Goal: Task Accomplishment & Management: Complete application form

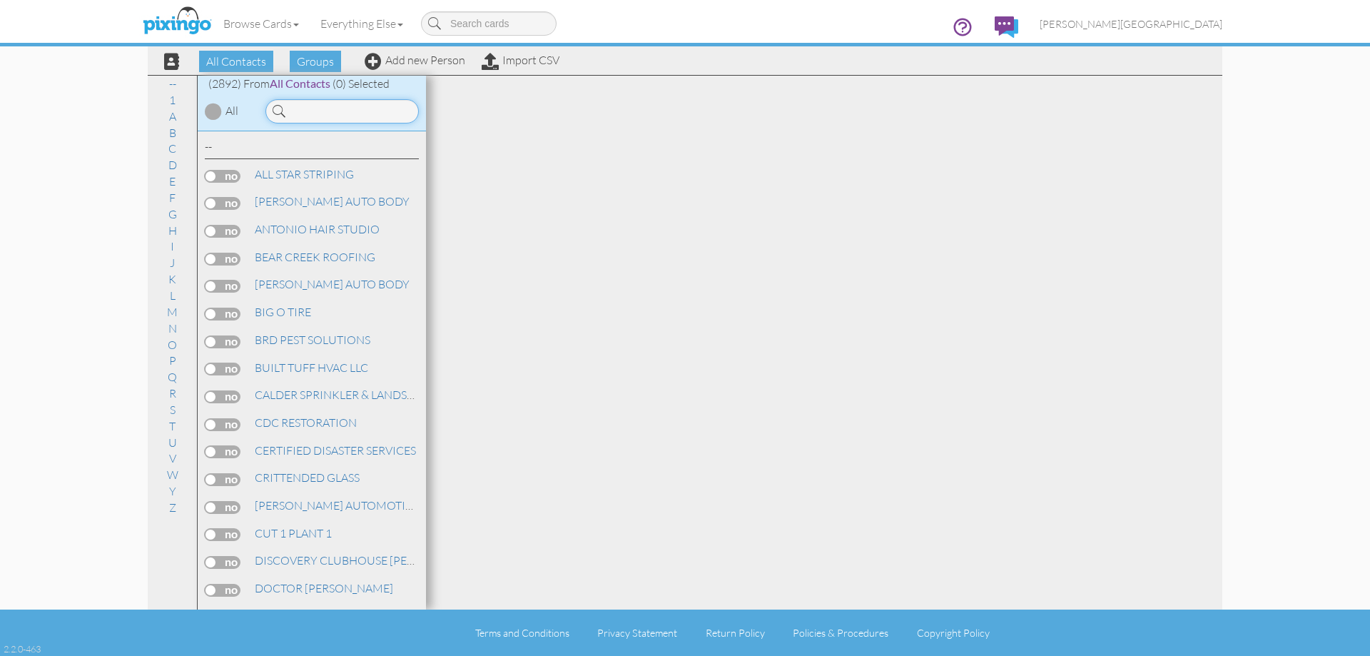
click at [318, 110] on input at bounding box center [342, 111] width 153 height 24
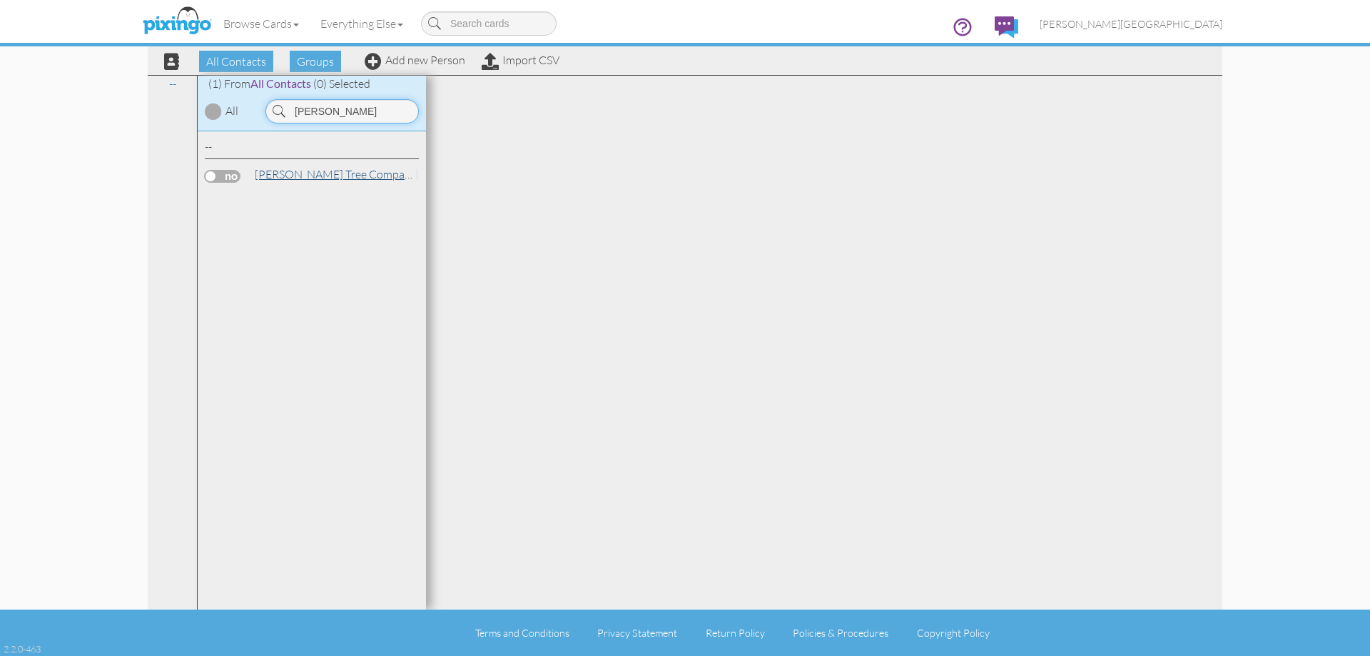
type input "pando"
click at [313, 171] on link "Pando Tree Company Pando Tree Company" at bounding box center [412, 174] width 318 height 17
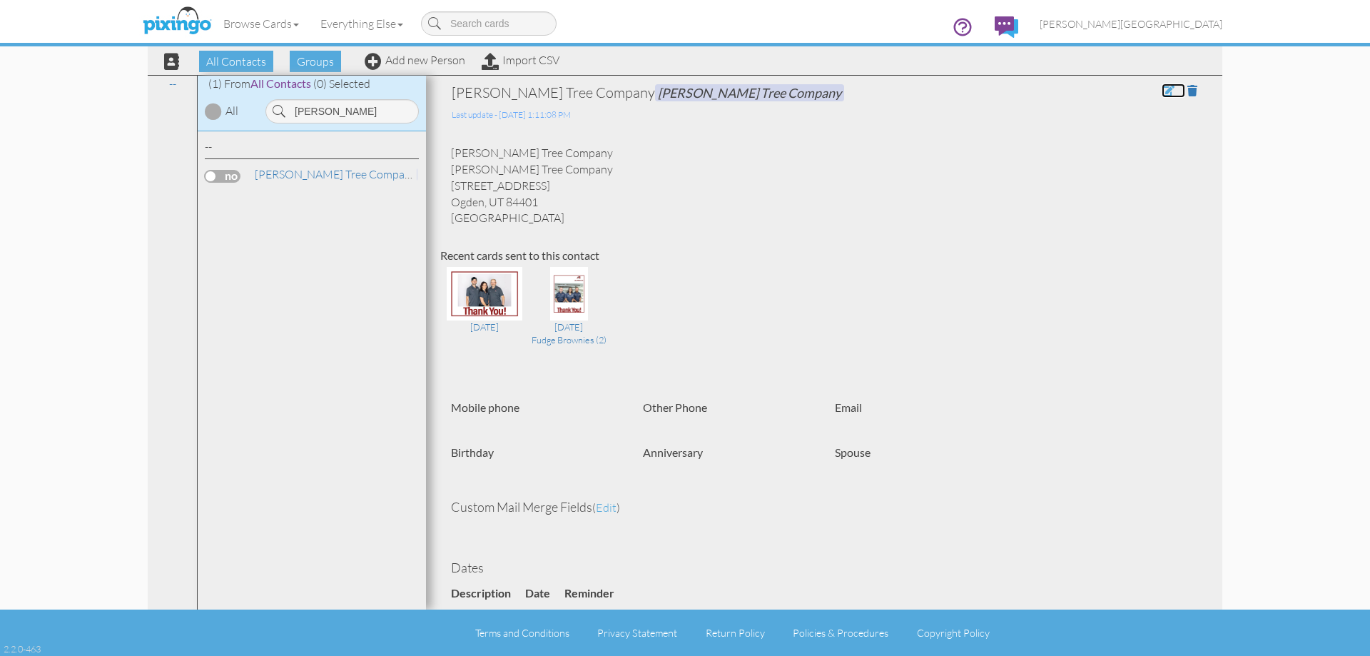
click at [1162, 95] on span at bounding box center [1168, 90] width 13 height 11
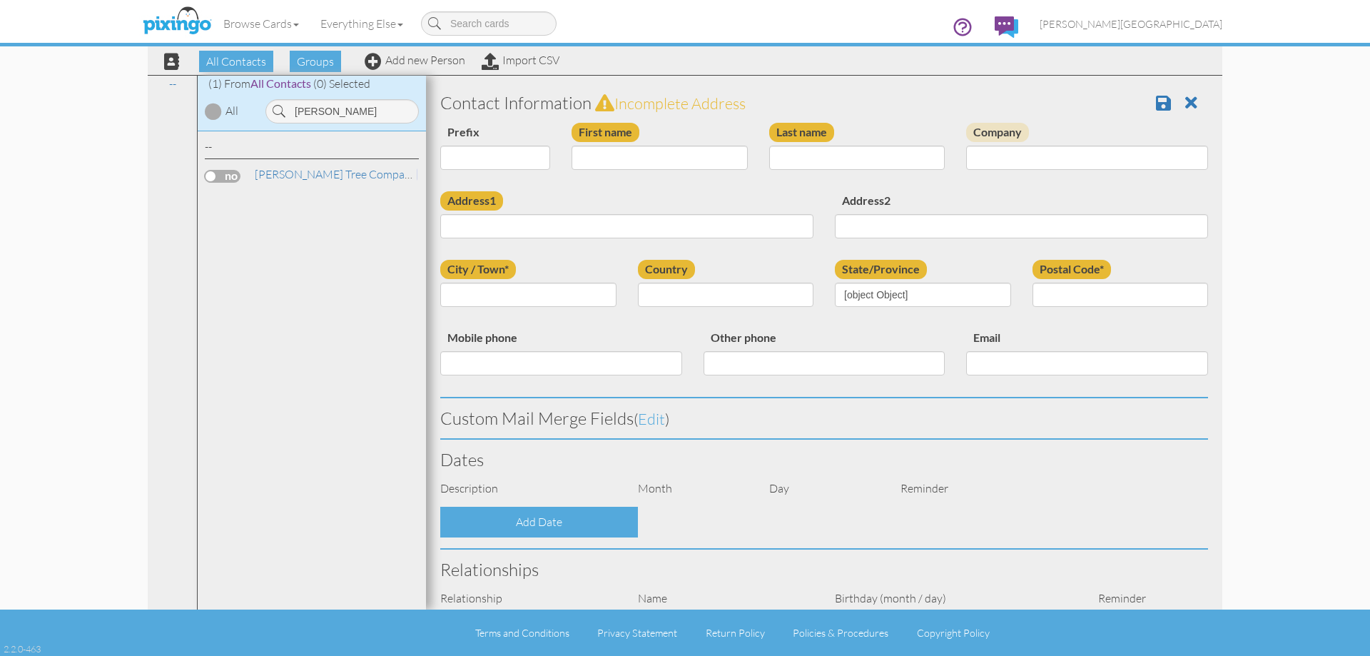
type input "Pando Tree Company"
type input "2221 Polk Ave"
type input "Ogden"
type input "84401"
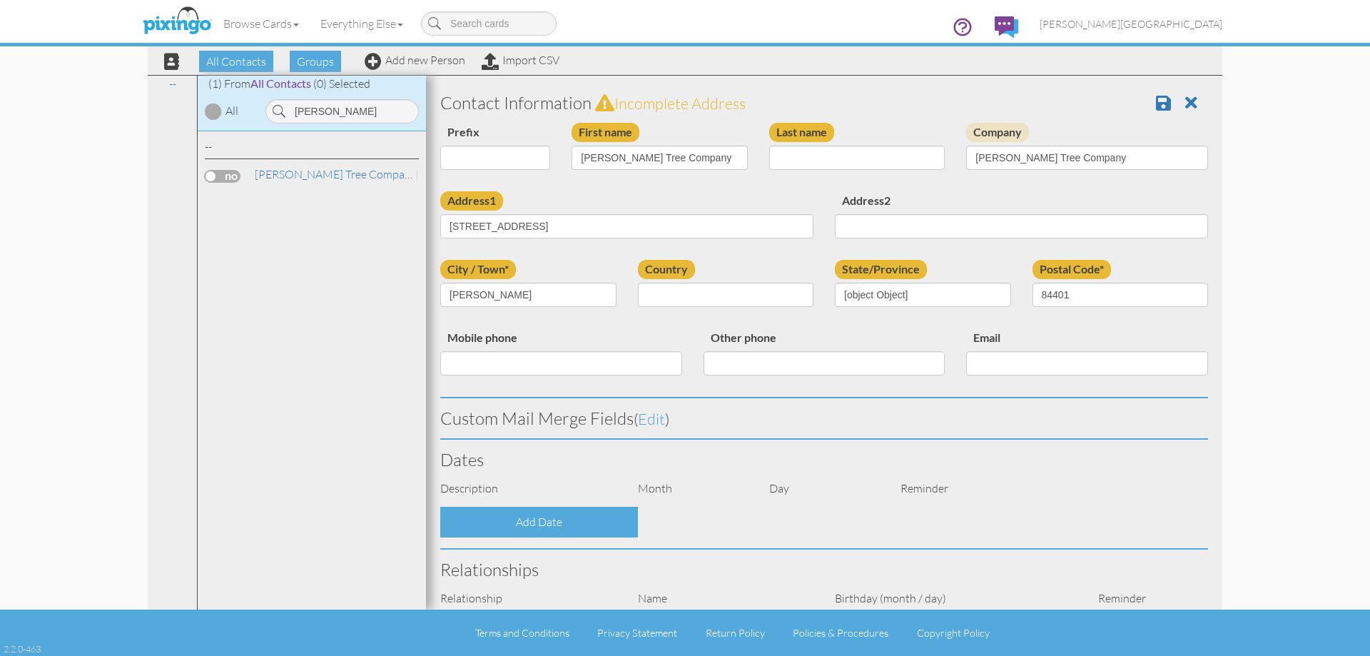
select select "object:8921"
select select "object:9166"
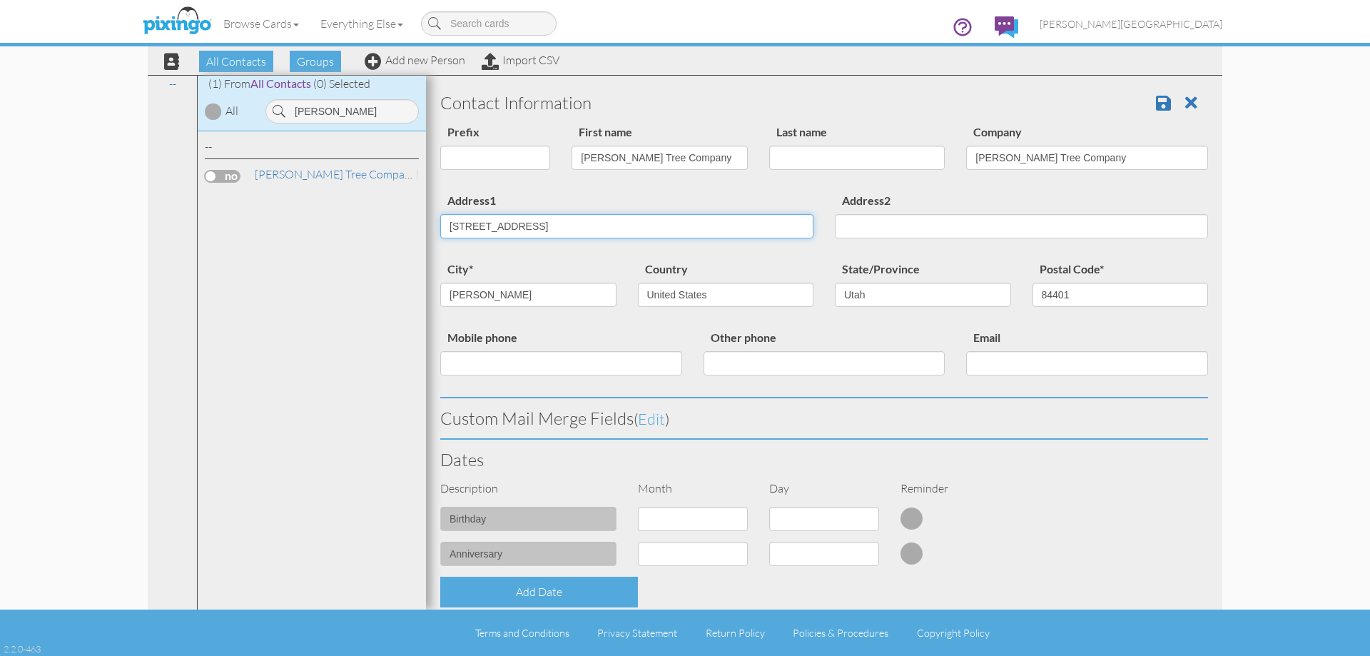
drag, startPoint x: 499, startPoint y: 227, endPoint x: 410, endPoint y: 219, distance: 88.9
click at [410, 219] on div "All Contacts (2892) My Groups Jan 25, 03:58:3 ... (0) Jan 25, 04:04:5 ... (0) M…" at bounding box center [685, 342] width 1075 height 535
type input "1324 KINGSTON DR"
drag, startPoint x: 703, startPoint y: 153, endPoint x: 586, endPoint y: 163, distance: 117.4
click at [586, 163] on input "Pando Tree Company" at bounding box center [660, 158] width 176 height 24
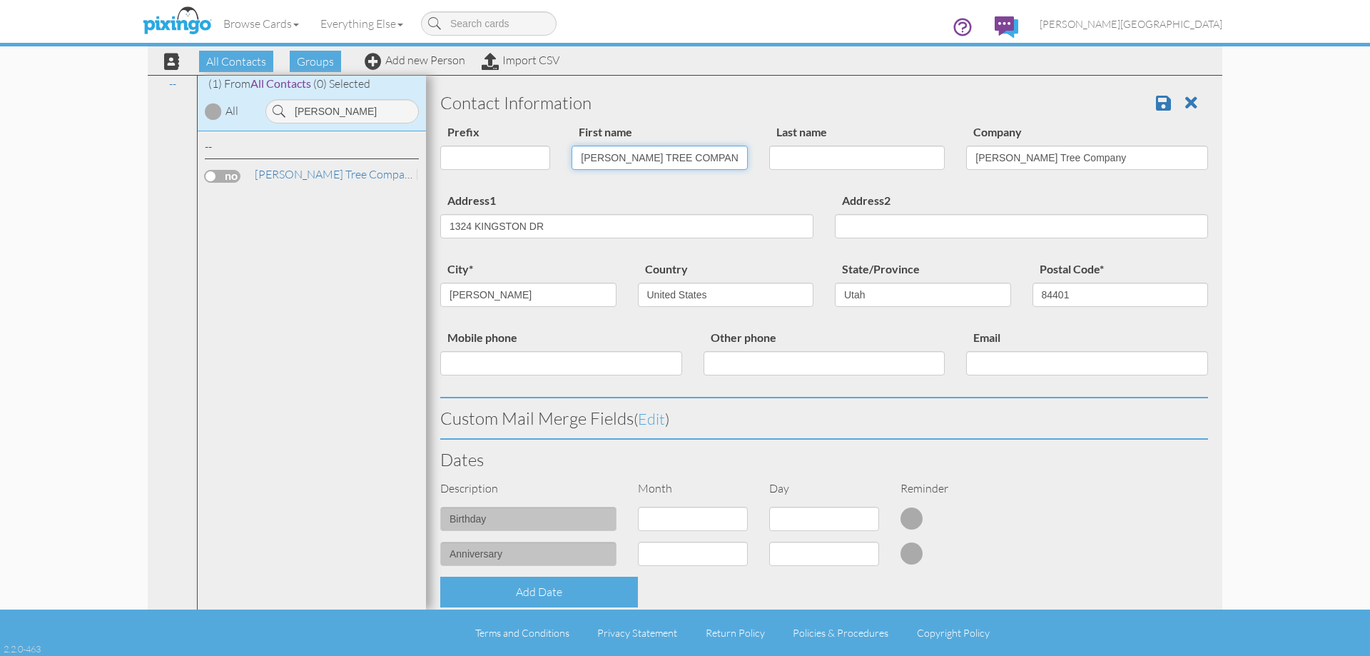
type input "[PERSON_NAME] TREE COMPANY"
type input "[PERSON_NAME]"
type input "84403"
click at [1156, 97] on span at bounding box center [1163, 102] width 15 height 17
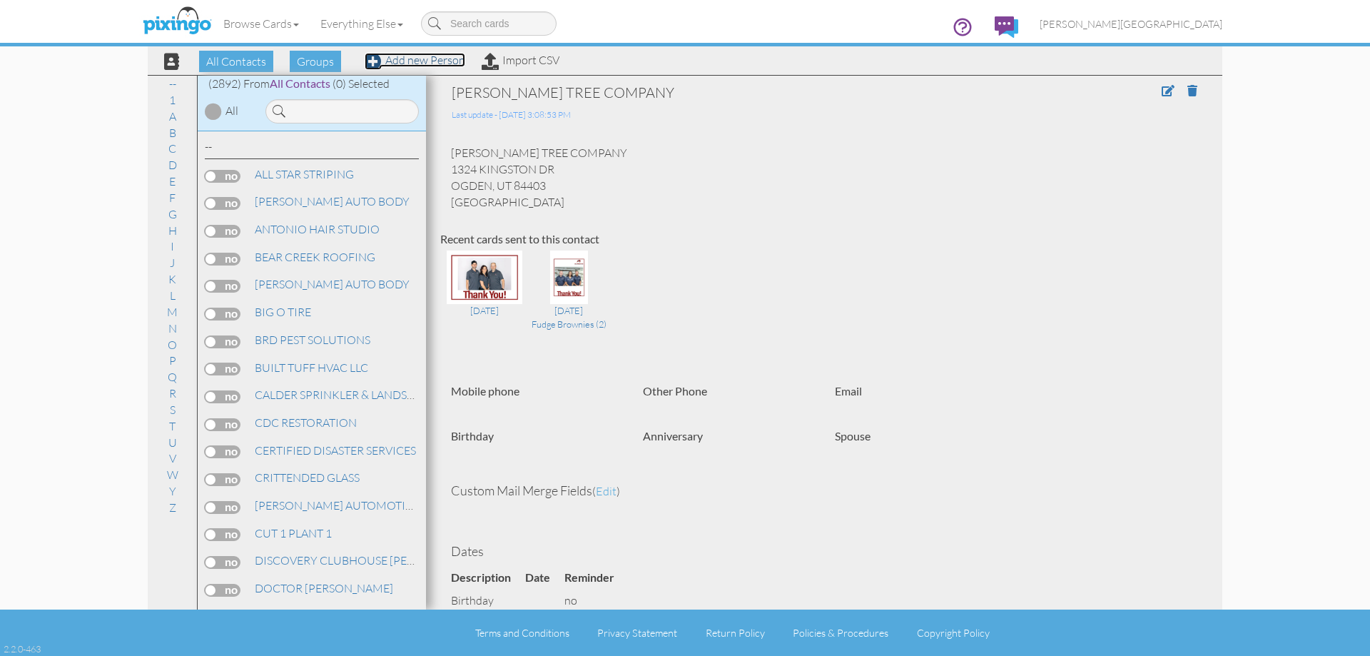
click at [434, 66] on link "Add new Person" at bounding box center [415, 60] width 101 height 14
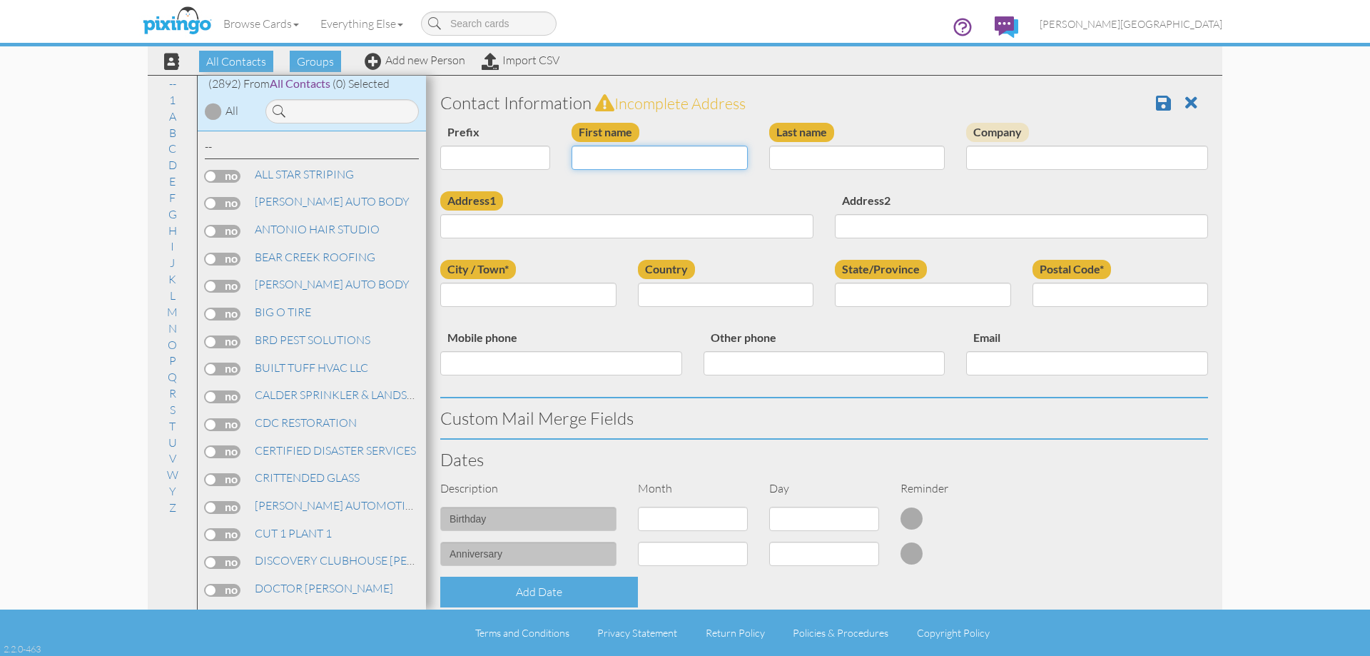
click at [651, 159] on input "First name" at bounding box center [660, 158] width 176 height 24
type input "[PERSON_NAME]"
type input "PRESSGROVE"
drag, startPoint x: 676, startPoint y: 231, endPoint x: 562, endPoint y: 242, distance: 114.8
click at [562, 242] on div "Address1 4827 CARIBOU DRIVE SOUTHWEST" at bounding box center [627, 220] width 395 height 58
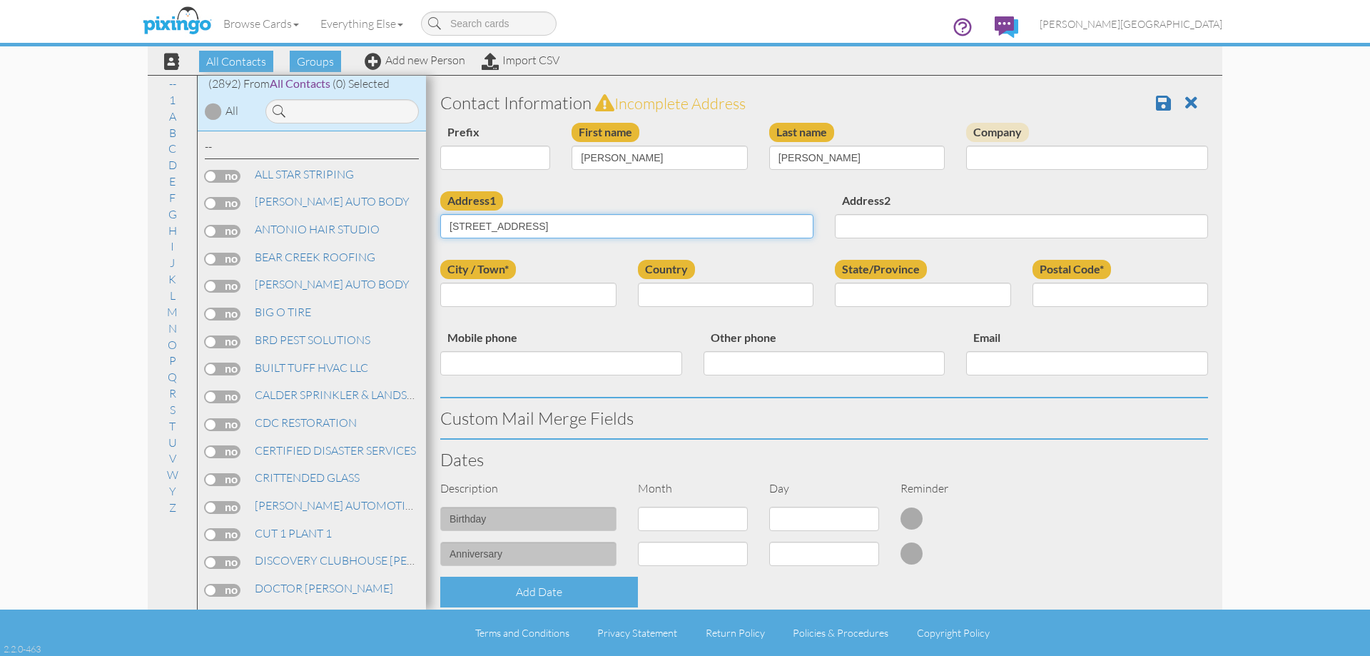
type input "4827 CARIBOU DRIVE SW"
type input "ALBANY"
select select "object:9120"
select select "object:9180"
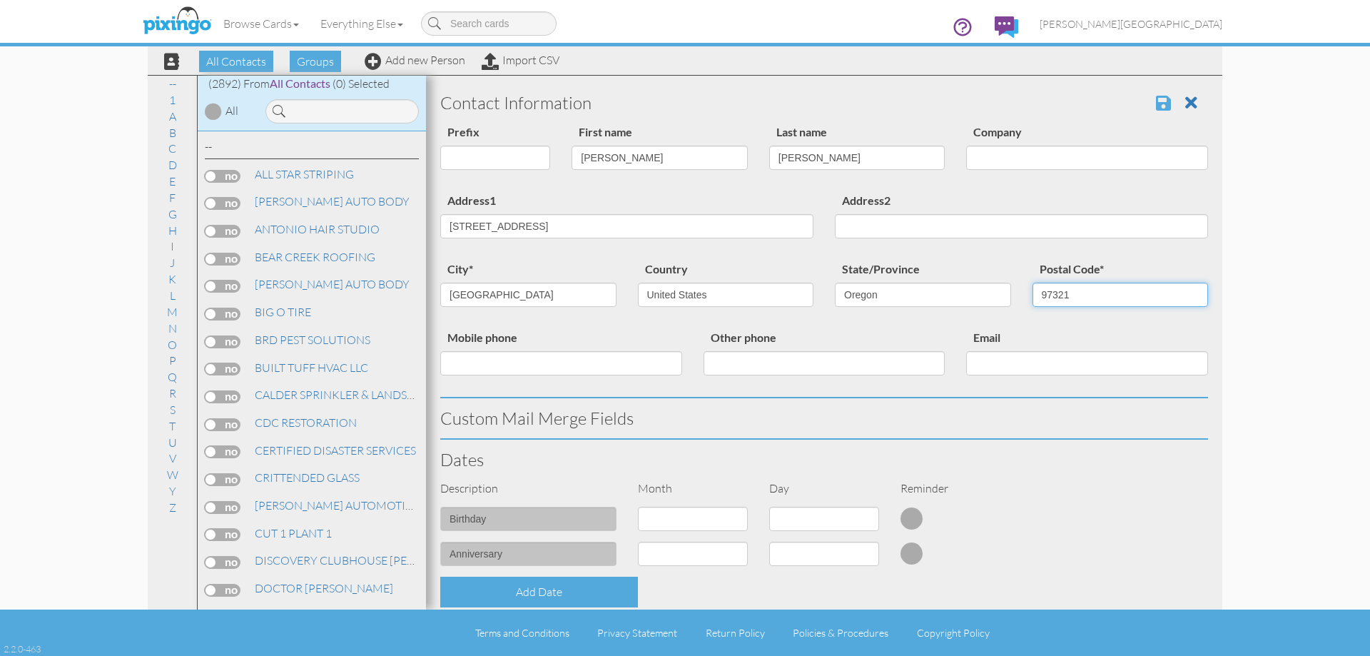
type input "97321"
click at [1156, 98] on span at bounding box center [1163, 102] width 15 height 17
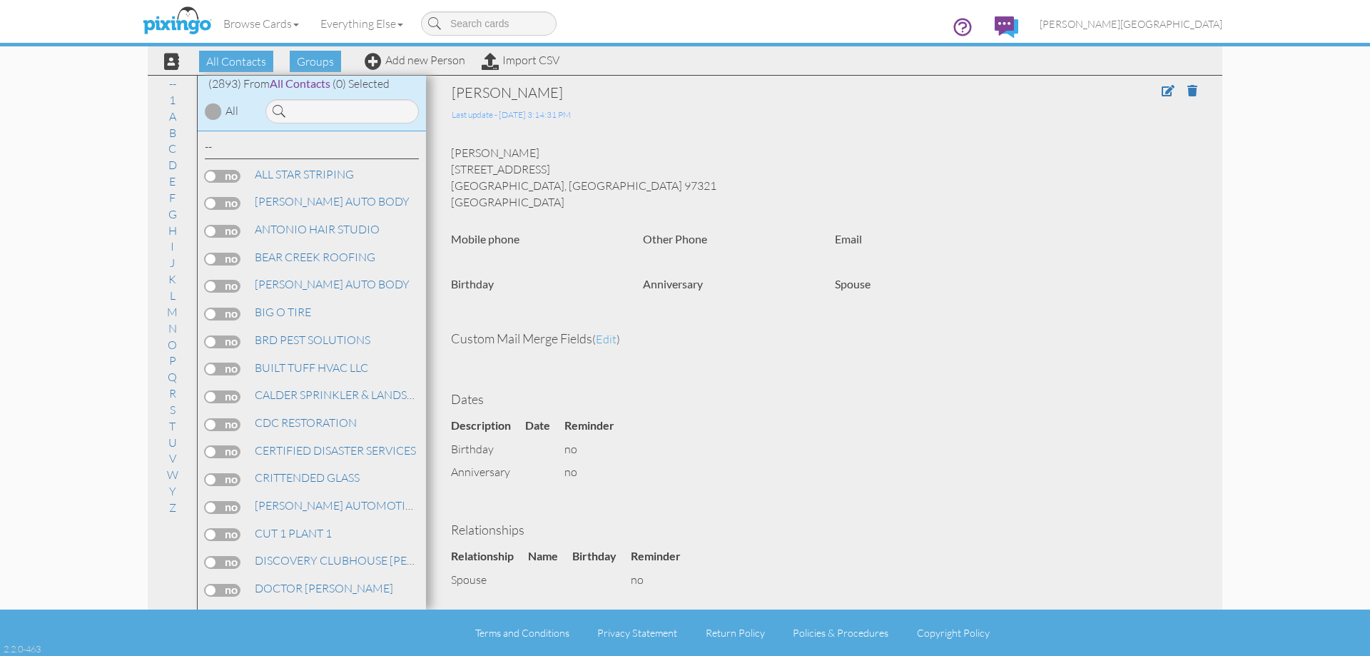
drag, startPoint x: 1290, startPoint y: 19, endPoint x: 1285, endPoint y: 1, distance: 18.5
click at [1290, 19] on nav "Toggle navigation Visit Pixingo Mobile Browse Cards Business Accounting Automot…" at bounding box center [685, 23] width 1370 height 46
click at [435, 60] on link "Add new Person" at bounding box center [415, 60] width 101 height 14
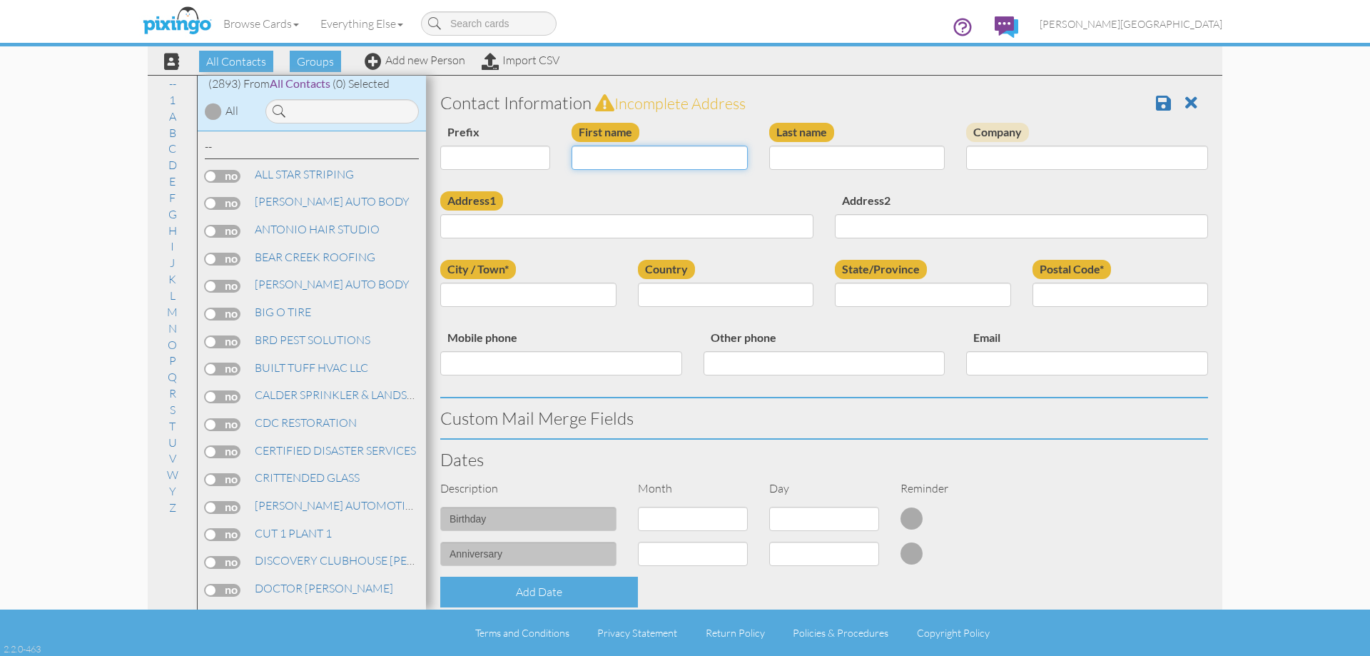
click at [668, 156] on input "First name" at bounding box center [660, 158] width 176 height 24
type input "d"
type input "DEB"
type input "GRUSHCOW"
type input "1355 E 2925 N"
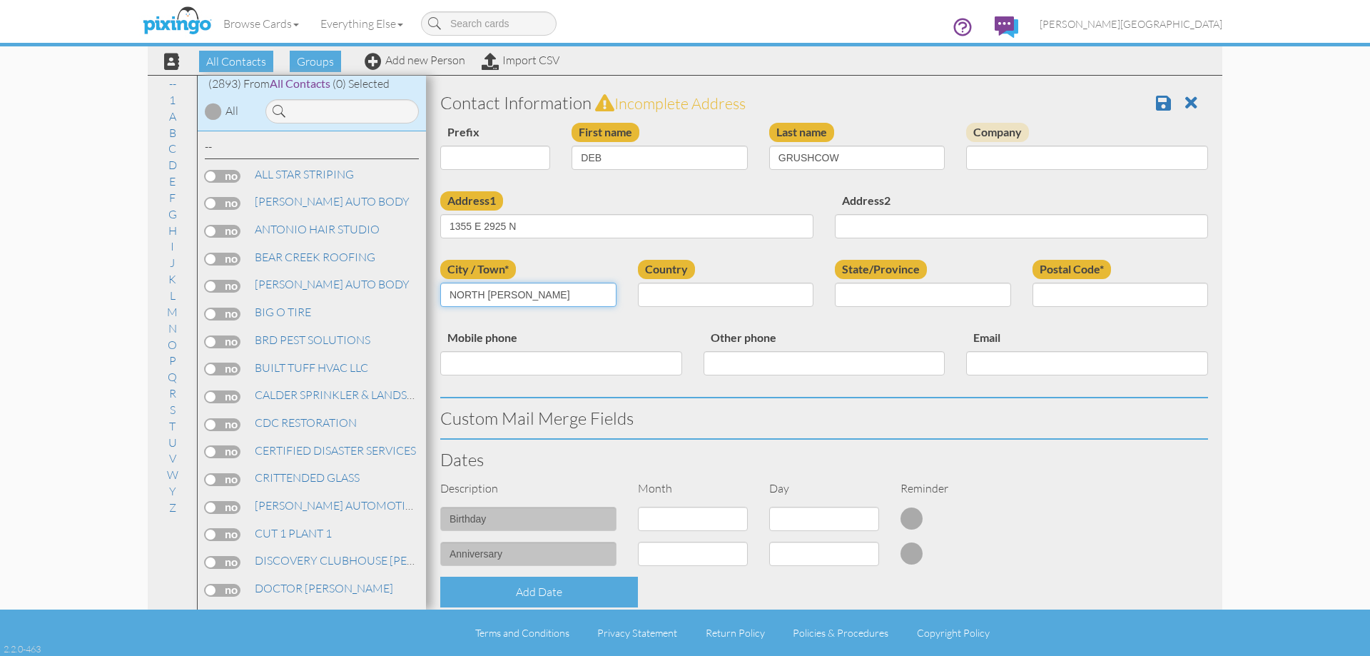
type input "NORTH OGDEN"
select select "object:8888"
select select "object:9187"
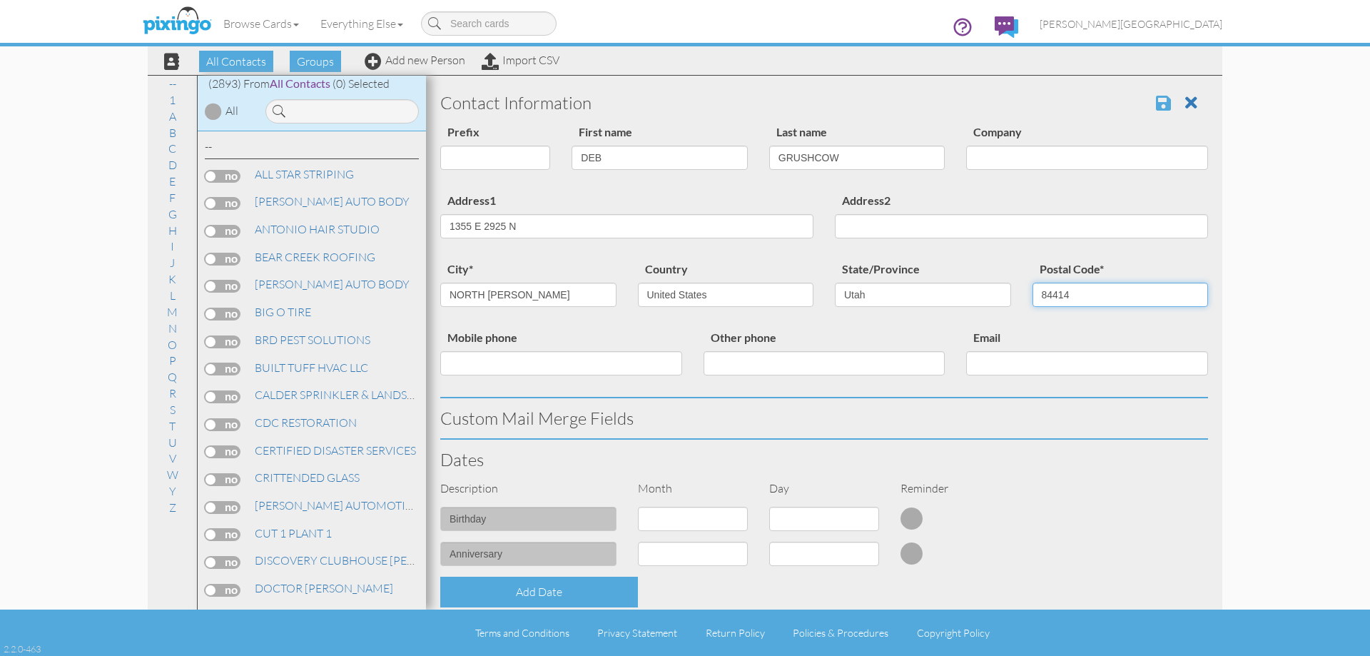
type input "84414"
click at [1156, 103] on span at bounding box center [1163, 102] width 15 height 17
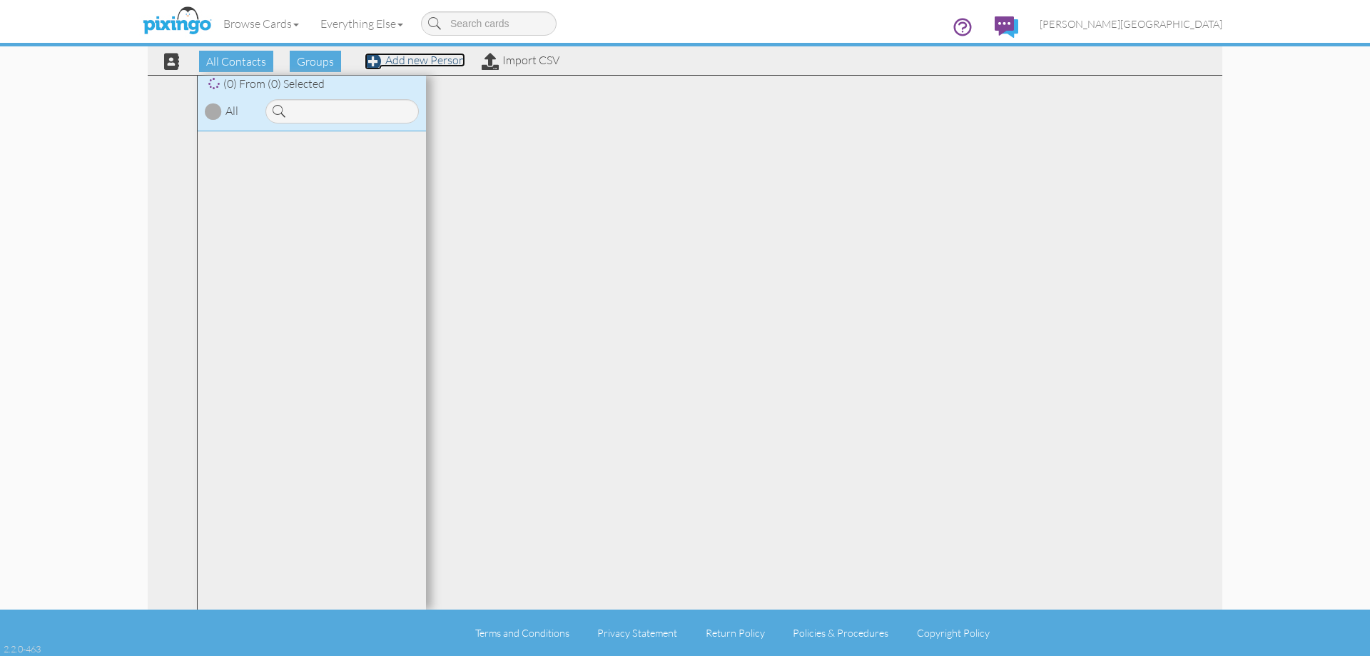
click at [428, 61] on link "Add new Person" at bounding box center [415, 60] width 101 height 14
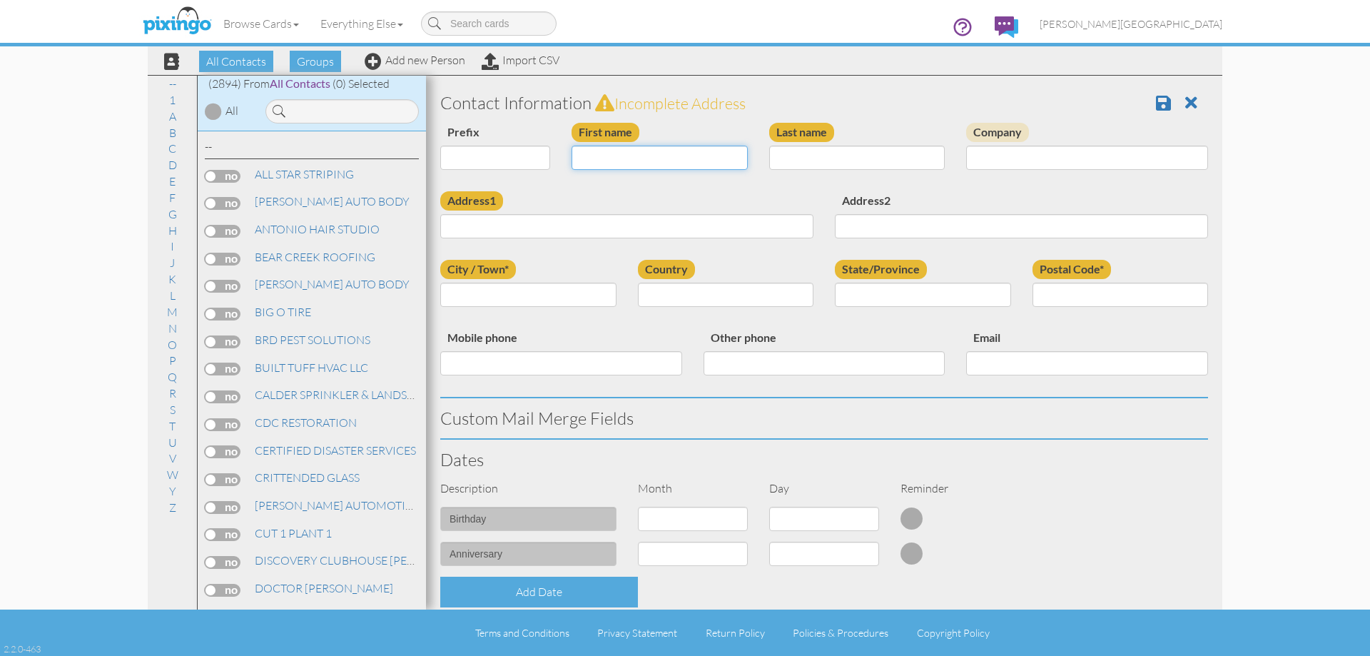
click at [659, 163] on input "First name" at bounding box center [660, 158] width 176 height 24
type input "[PERSON_NAME]"
type input "DOMINGUEZ"
type input "980 COUNTRY HILLS DR"
type input "[PERSON_NAME]"
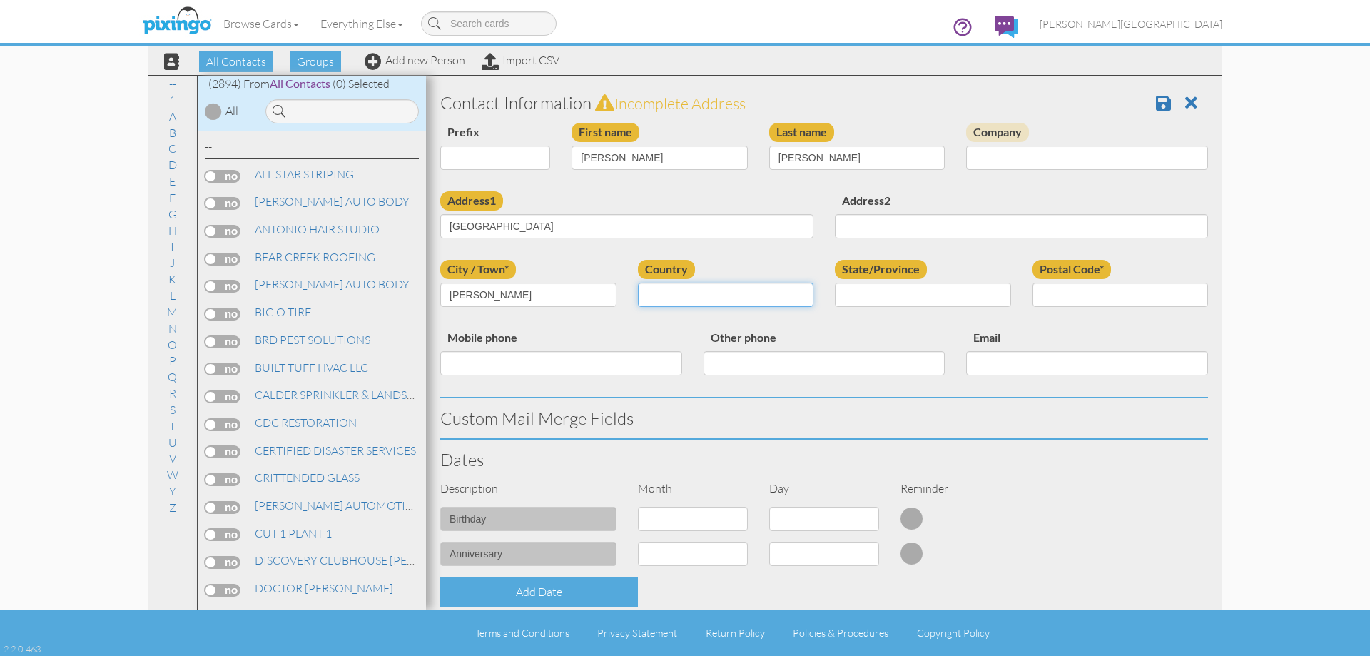
select select "object:8878"
select select "object:9177"
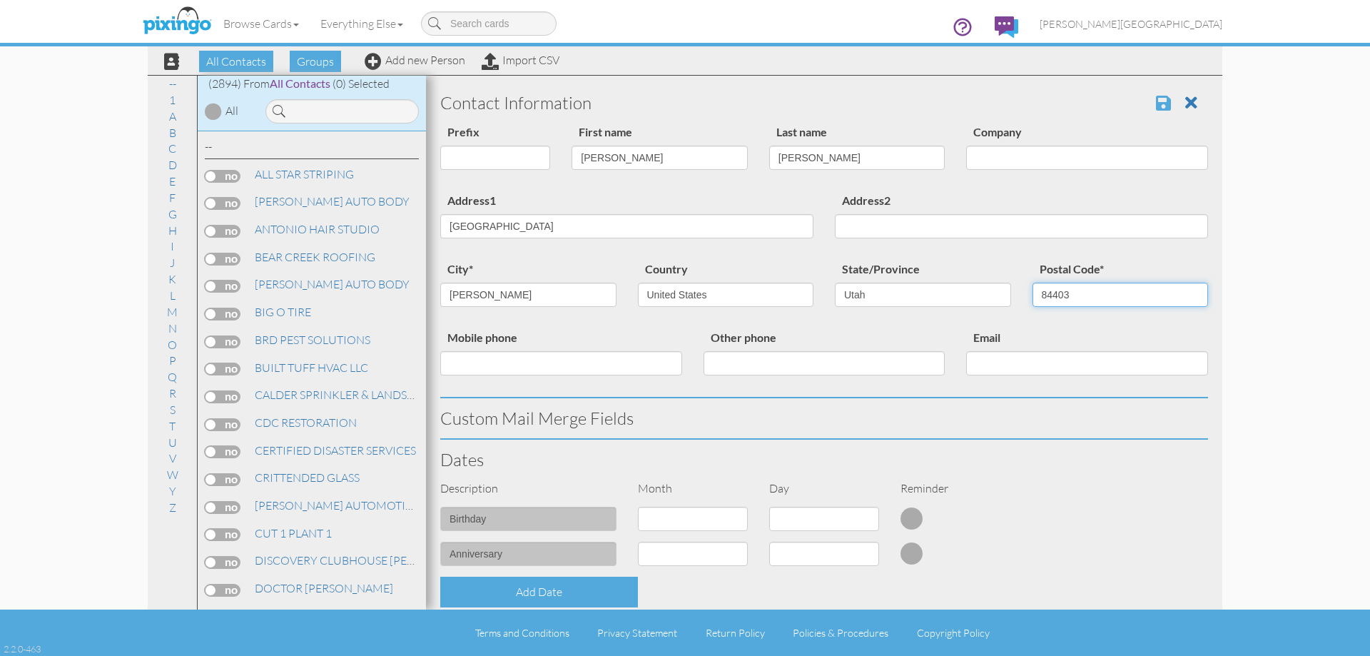
type input "84403"
click at [1156, 103] on span at bounding box center [1163, 102] width 15 height 17
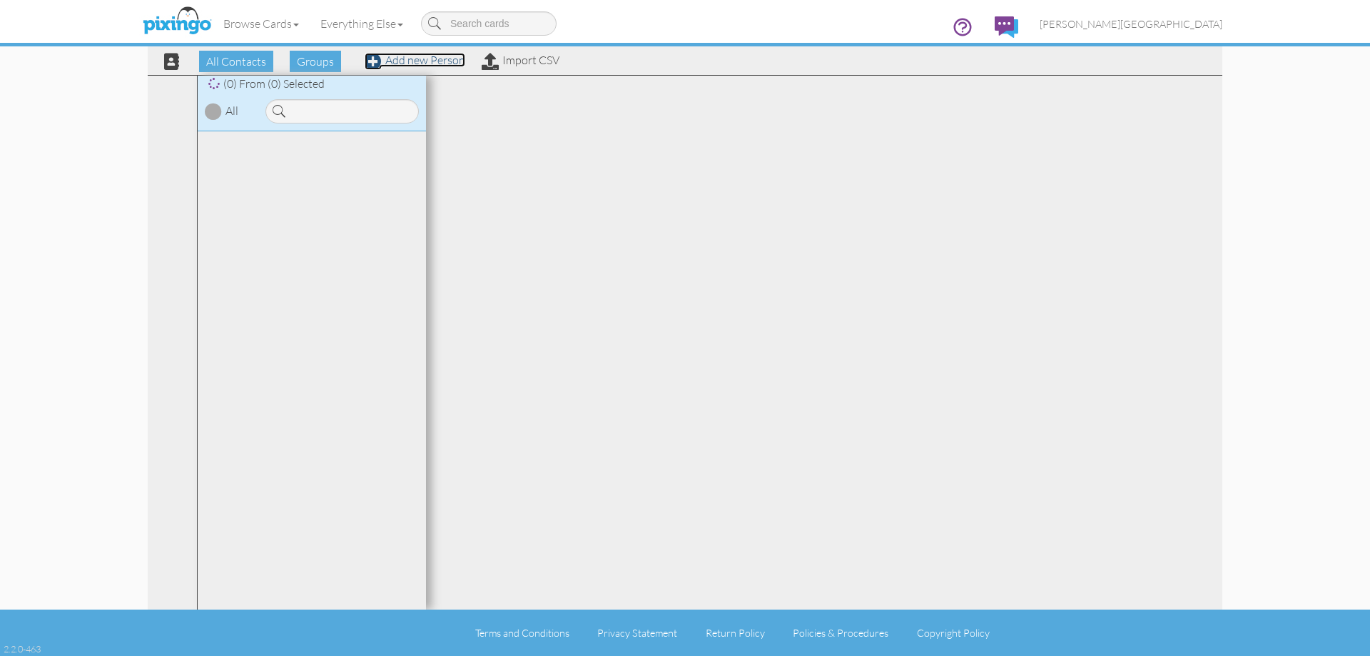
click at [439, 60] on link "Add new Person" at bounding box center [415, 60] width 101 height 14
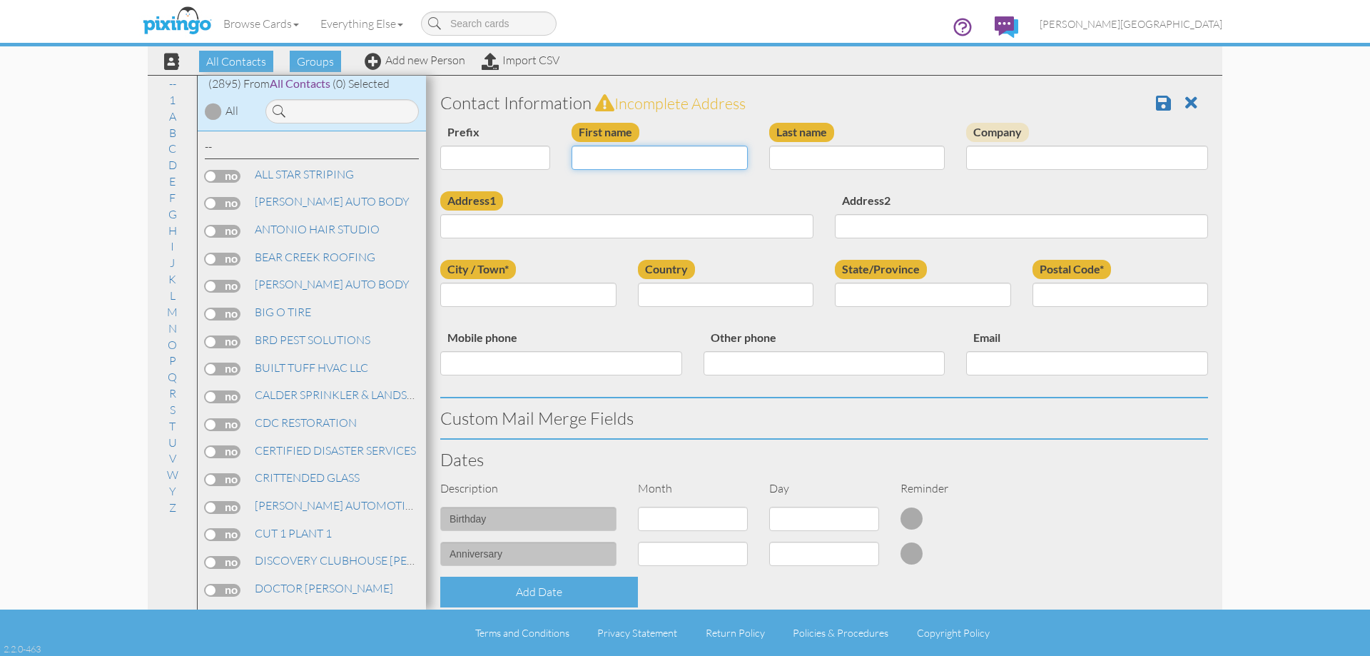
click at [627, 157] on input "First name" at bounding box center [660, 158] width 176 height 24
type input "ROASLINDA"
type input "SPOTTEDEAGLE"
click at [675, 233] on input "Address1" at bounding box center [626, 226] width 373 height 24
type input "6045 S RIDGELINE DR"
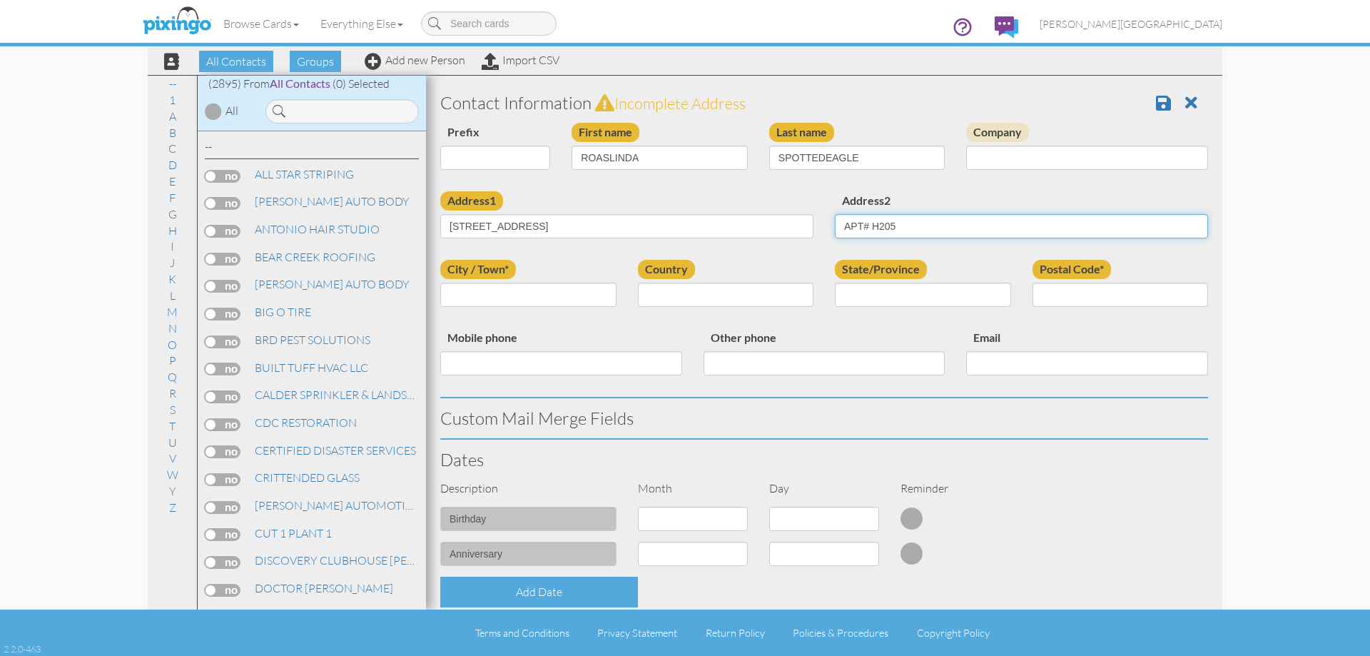
type input "APT# H205"
click at [562, 296] on input "City / Town*" at bounding box center [528, 295] width 176 height 24
type input "[PERSON_NAME]"
select select "object:8881"
select select "object:9180"
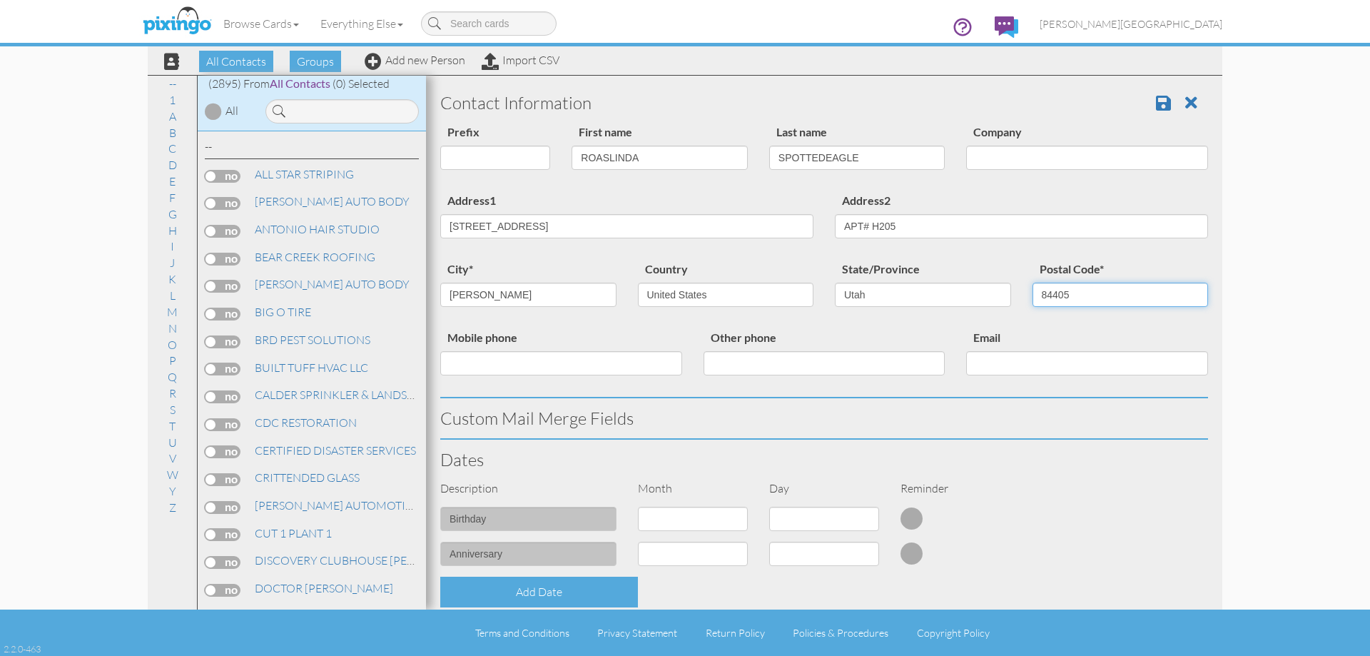
type input "84405"
click at [600, 151] on input "ROASLINDA" at bounding box center [660, 158] width 176 height 24
type input "[PERSON_NAME]"
click at [1156, 106] on span at bounding box center [1163, 102] width 15 height 17
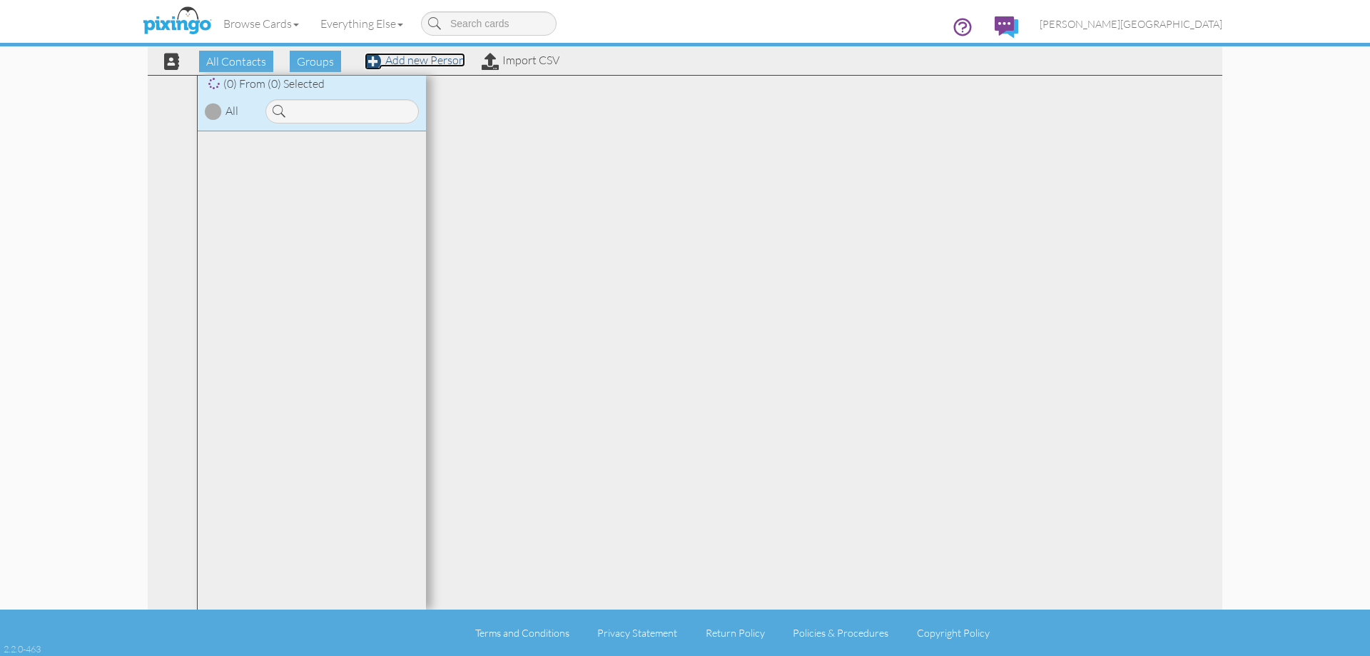
click at [435, 61] on link "Add new Person" at bounding box center [415, 60] width 101 height 14
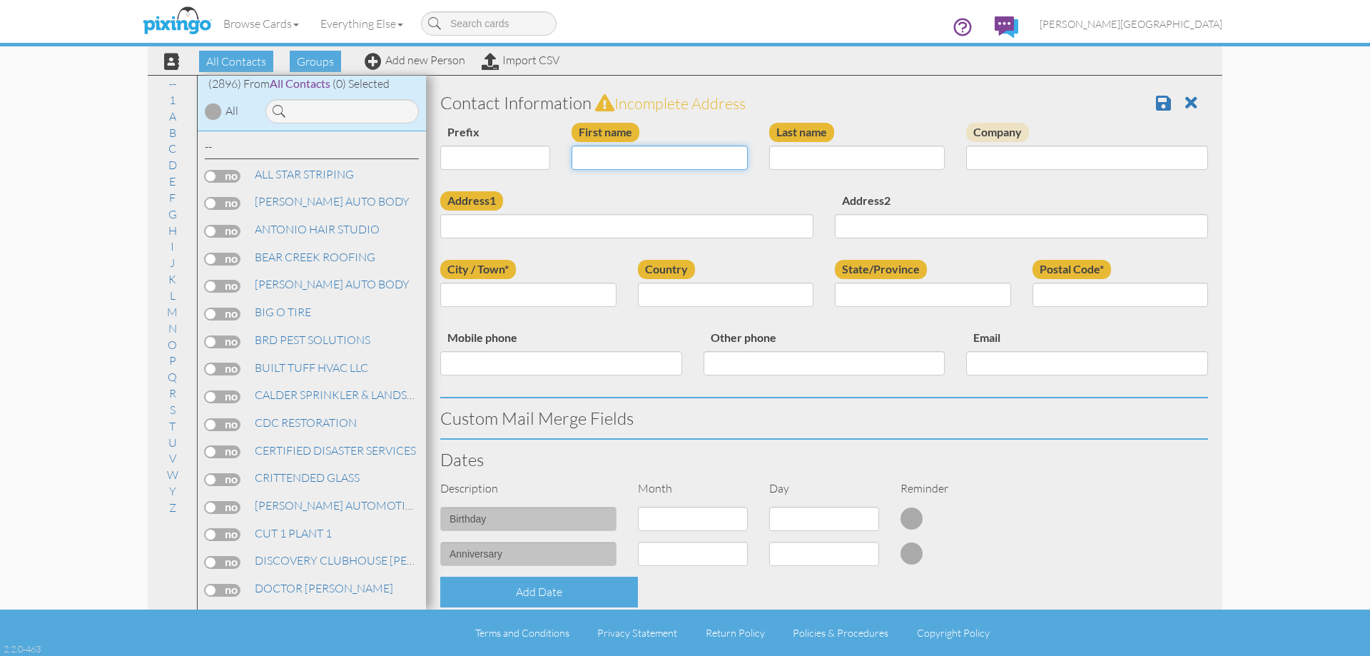
click at [639, 168] on input "First name" at bounding box center [660, 158] width 176 height 24
type input "[PERSON_NAME]"
type input "BOND"
type input "[STREET_ADDRESS]"
type input "[PERSON_NAME]"
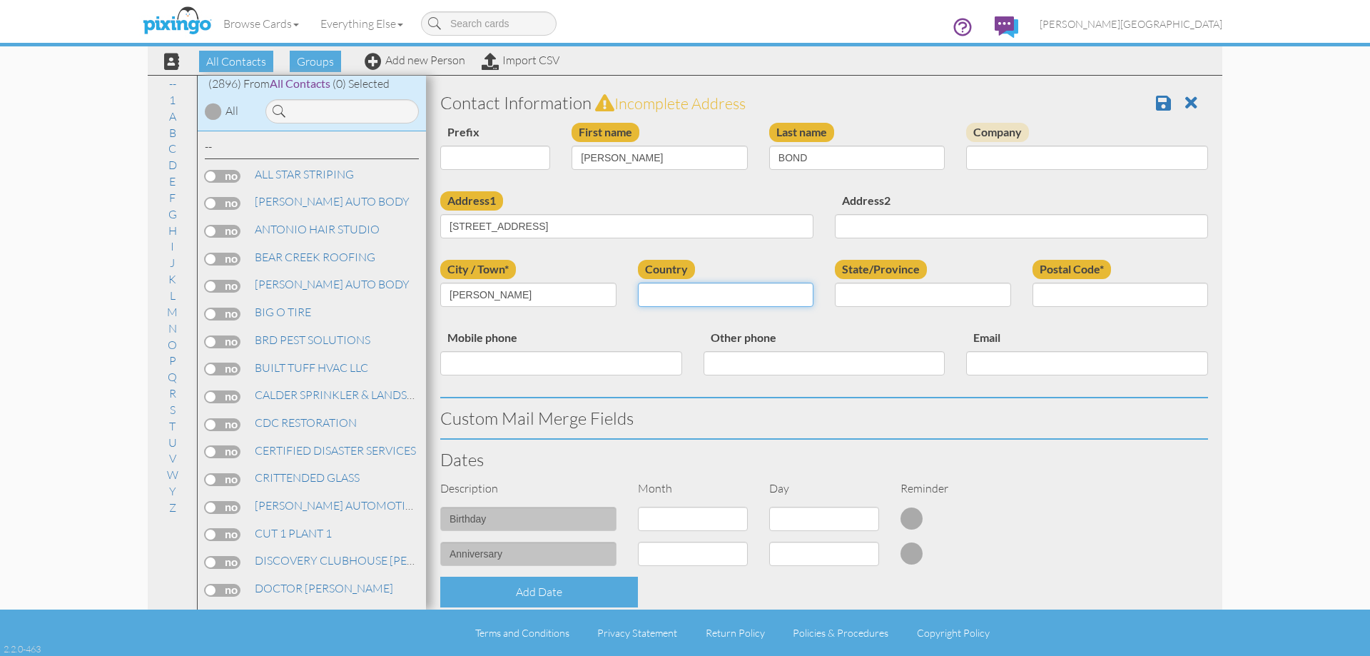
select select "object:8884"
select select "object:9183"
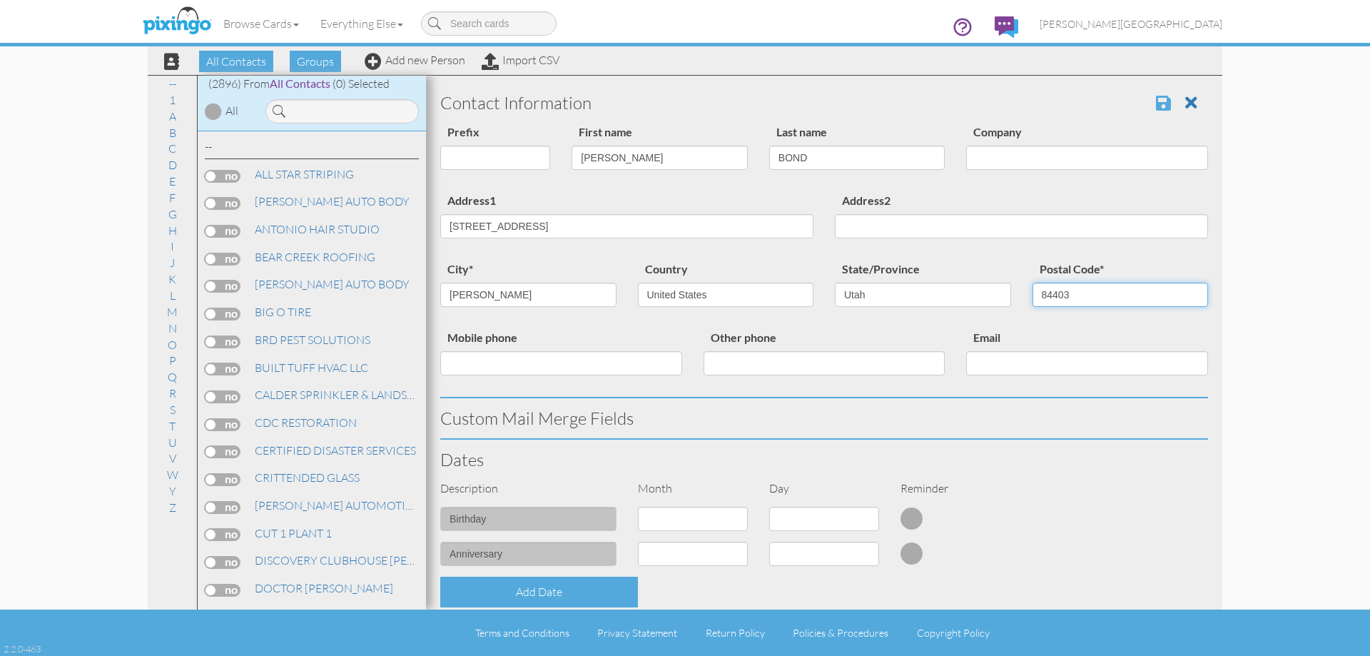
type input "84403"
click at [1156, 104] on span at bounding box center [1163, 102] width 15 height 17
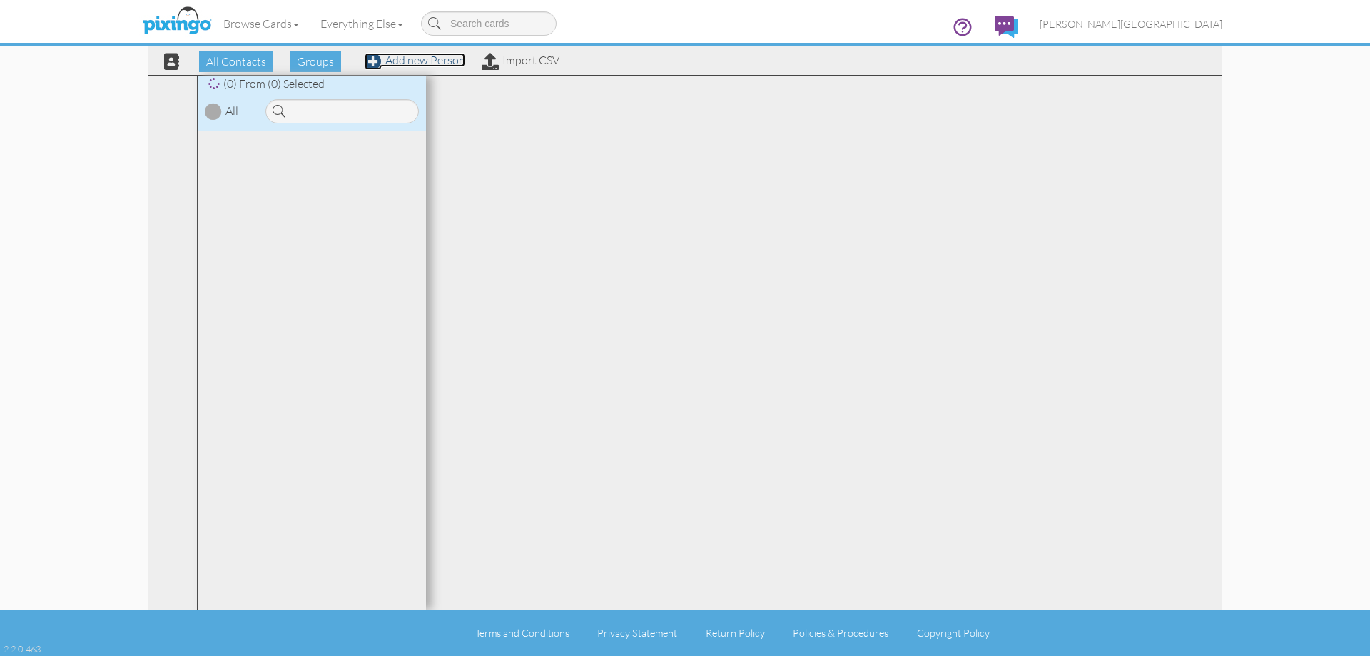
click at [415, 64] on link "Add new Person" at bounding box center [415, 60] width 101 height 14
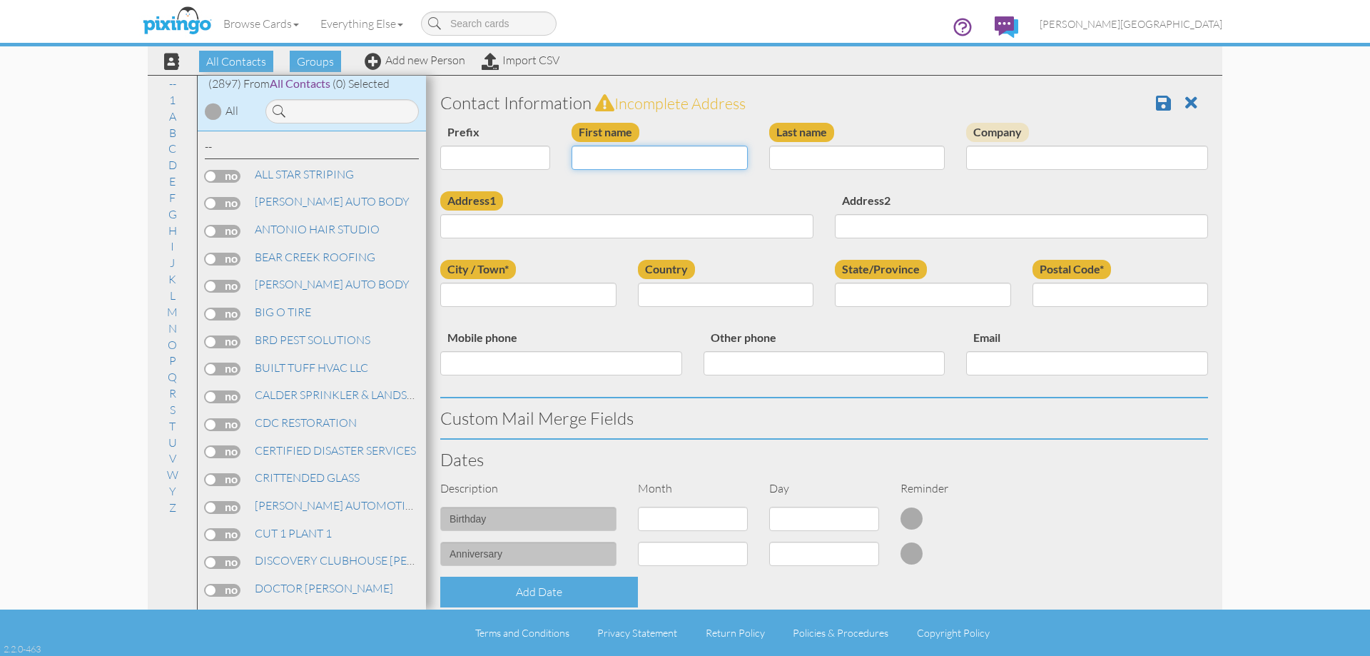
click at [665, 165] on input "First name" at bounding box center [660, 158] width 176 height 24
type input "[PERSON_NAME]"
type input "ROBBINS"
type input "[STREET_ADDRESS]"
type input "PHOENIX"
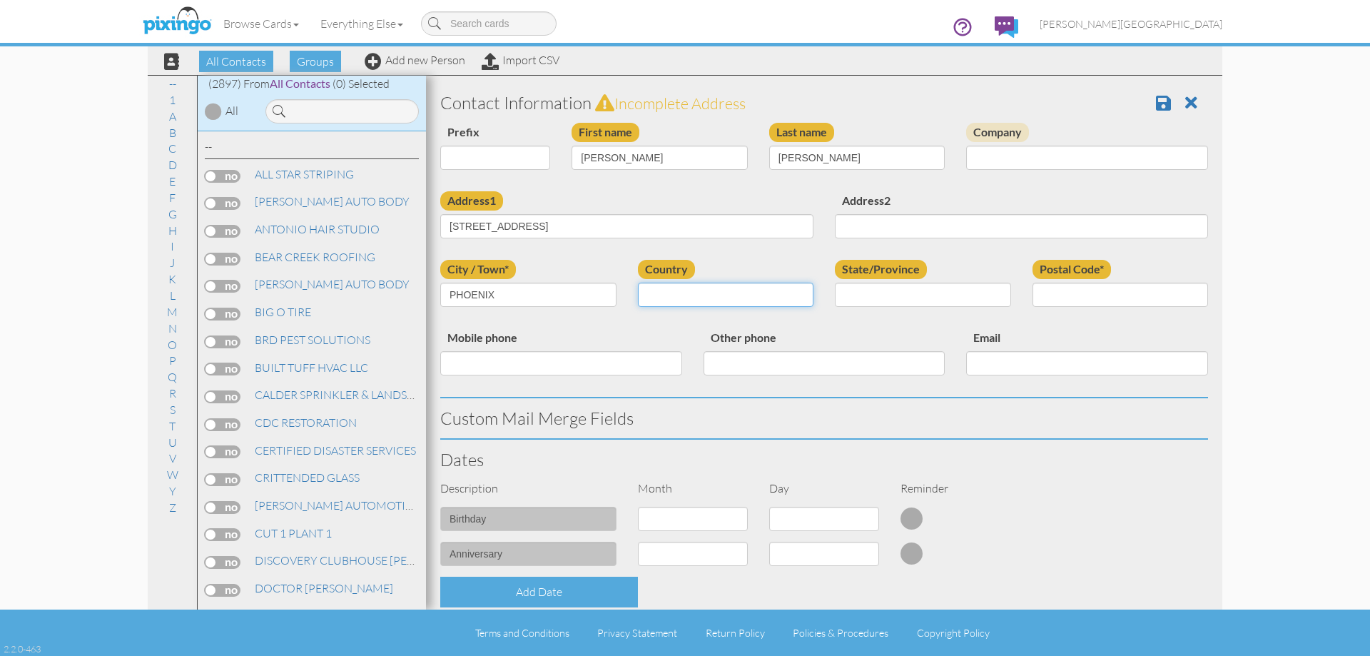
select select "object:8887"
select select "object:9138"
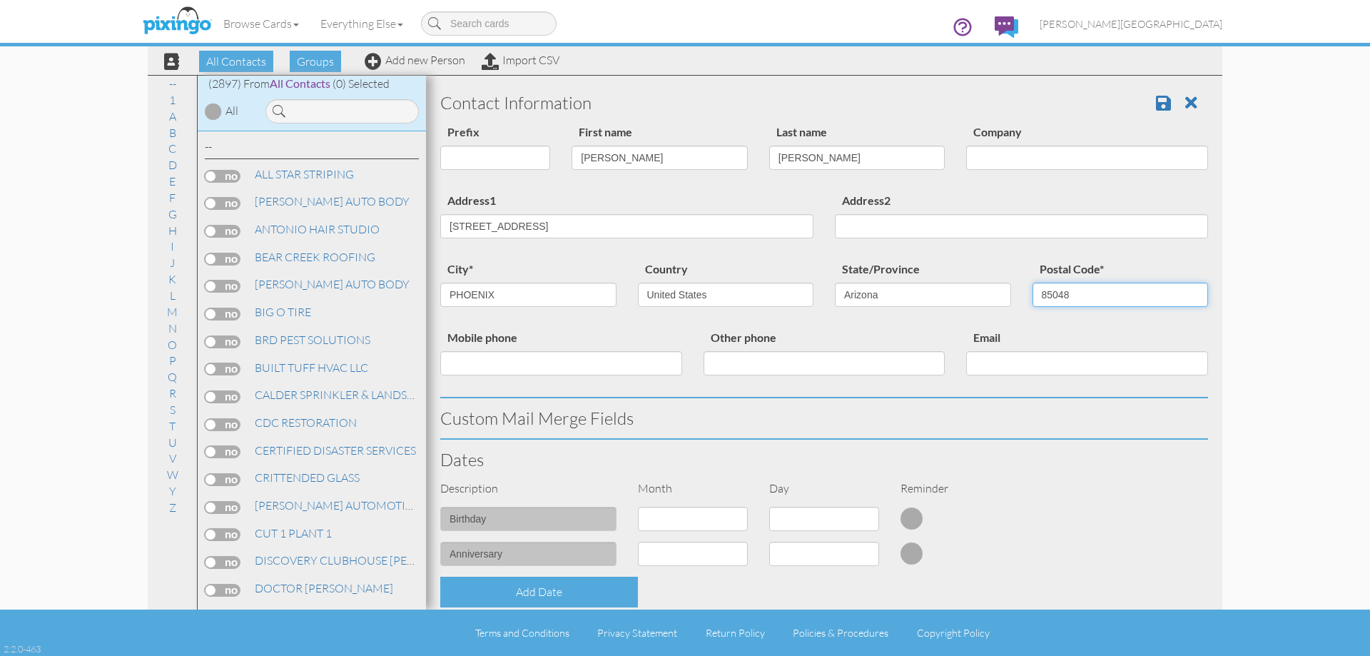
type input "85048"
click at [674, 227] on input "[STREET_ADDRESS]" at bounding box center [626, 226] width 373 height 24
click at [1159, 94] on span at bounding box center [1163, 102] width 15 height 17
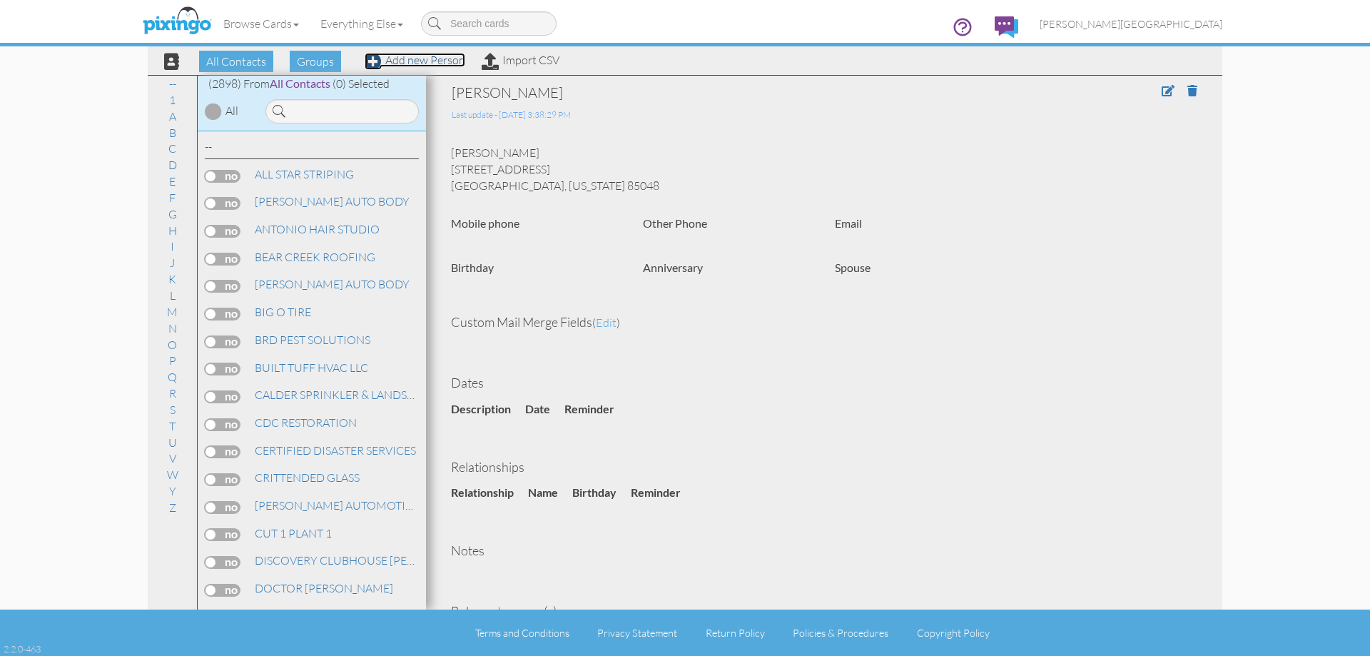
click at [426, 64] on link "Add new Person" at bounding box center [415, 60] width 101 height 14
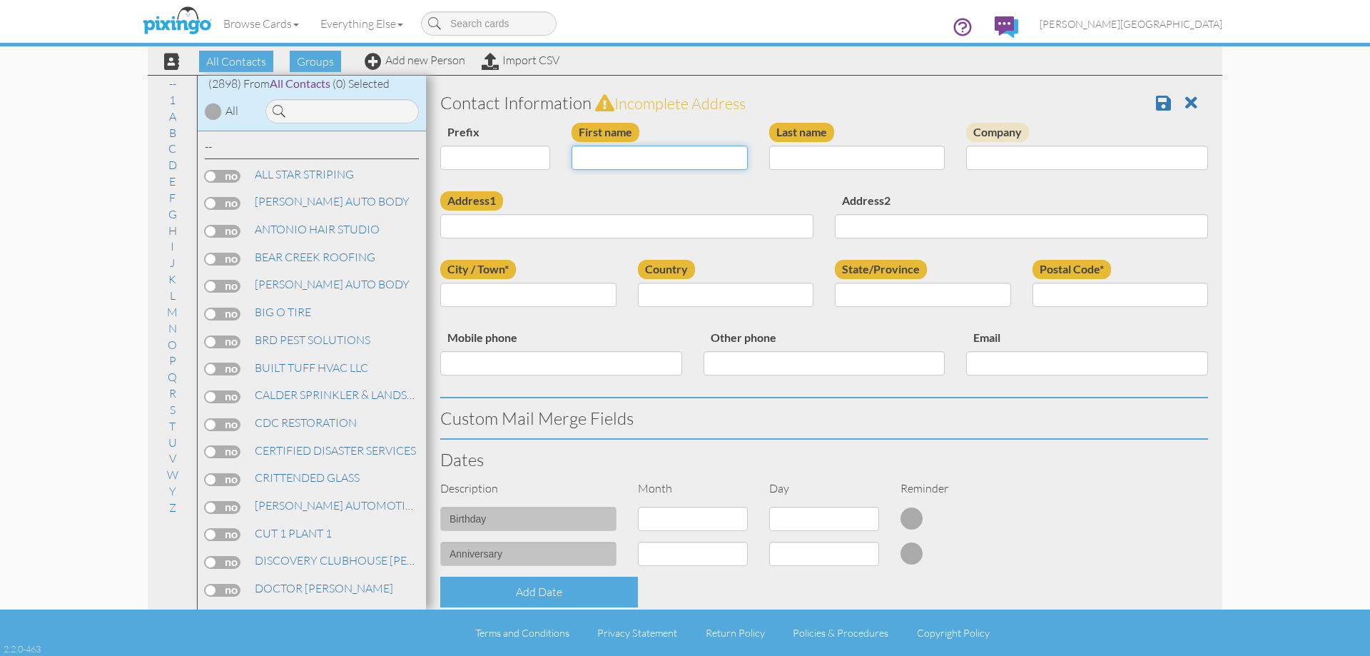
click at [627, 155] on input "First name" at bounding box center [660, 158] width 176 height 24
type input "MAC"
drag, startPoint x: 664, startPoint y: 166, endPoint x: 796, endPoint y: 183, distance: 132.4
click at [664, 166] on input "MAC" at bounding box center [660, 158] width 176 height 24
click at [812, 161] on input "Last name" at bounding box center [857, 158] width 176 height 24
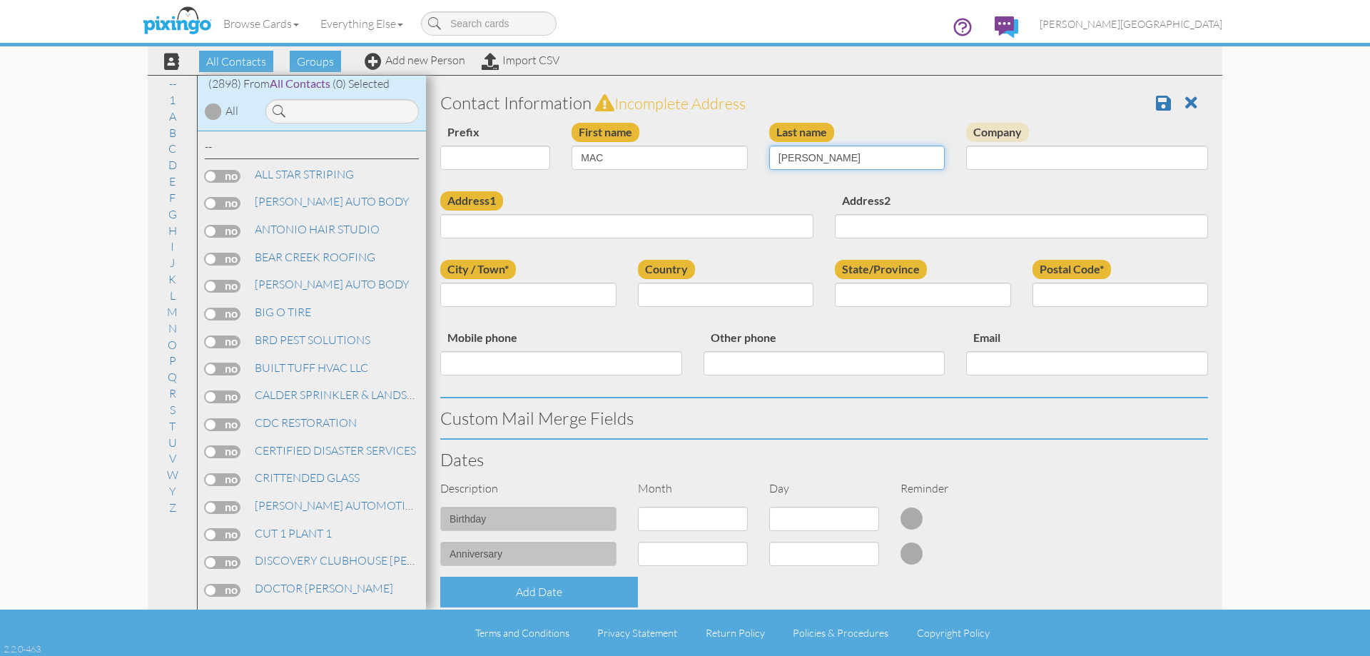
type input "[PERSON_NAME]"
click at [754, 235] on input "Address1" at bounding box center [626, 226] width 373 height 24
click at [628, 228] on input "Address1" at bounding box center [626, 226] width 373 height 24
type input "[STREET_ADDRESS][PERSON_NAME]"
type input "[PERSON_NAME]"
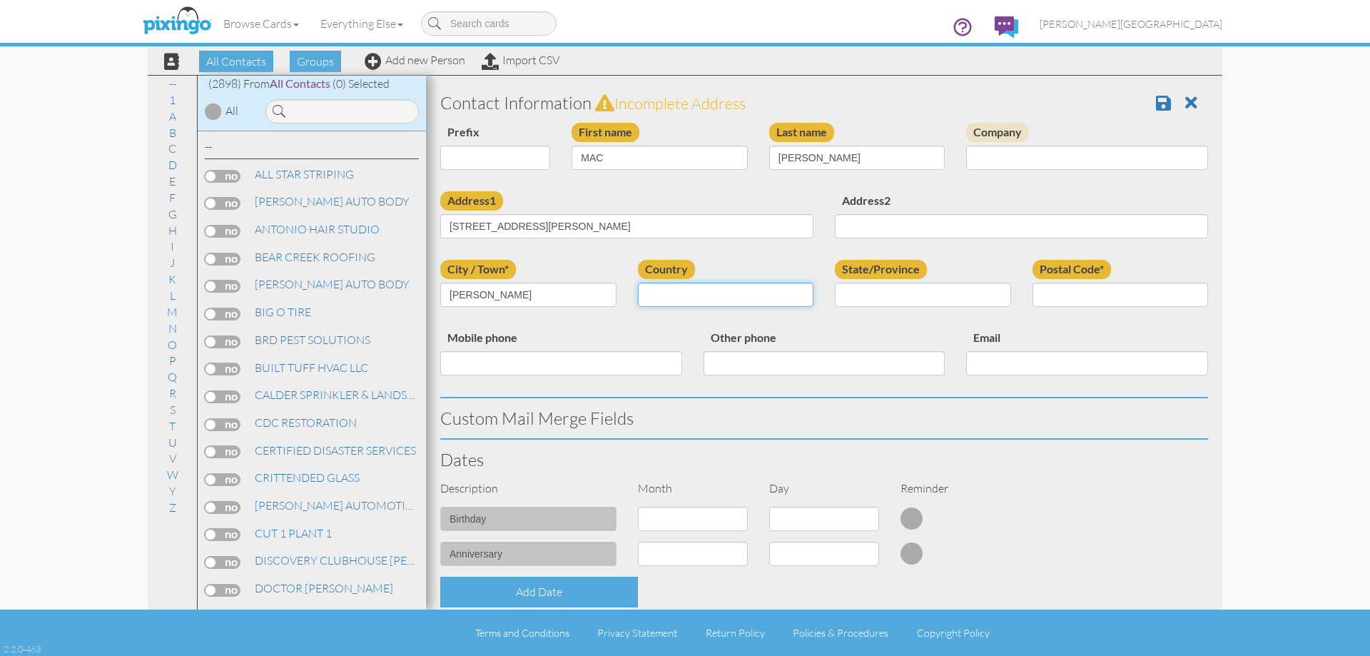
select select "object:8897"
select select "object:9196"
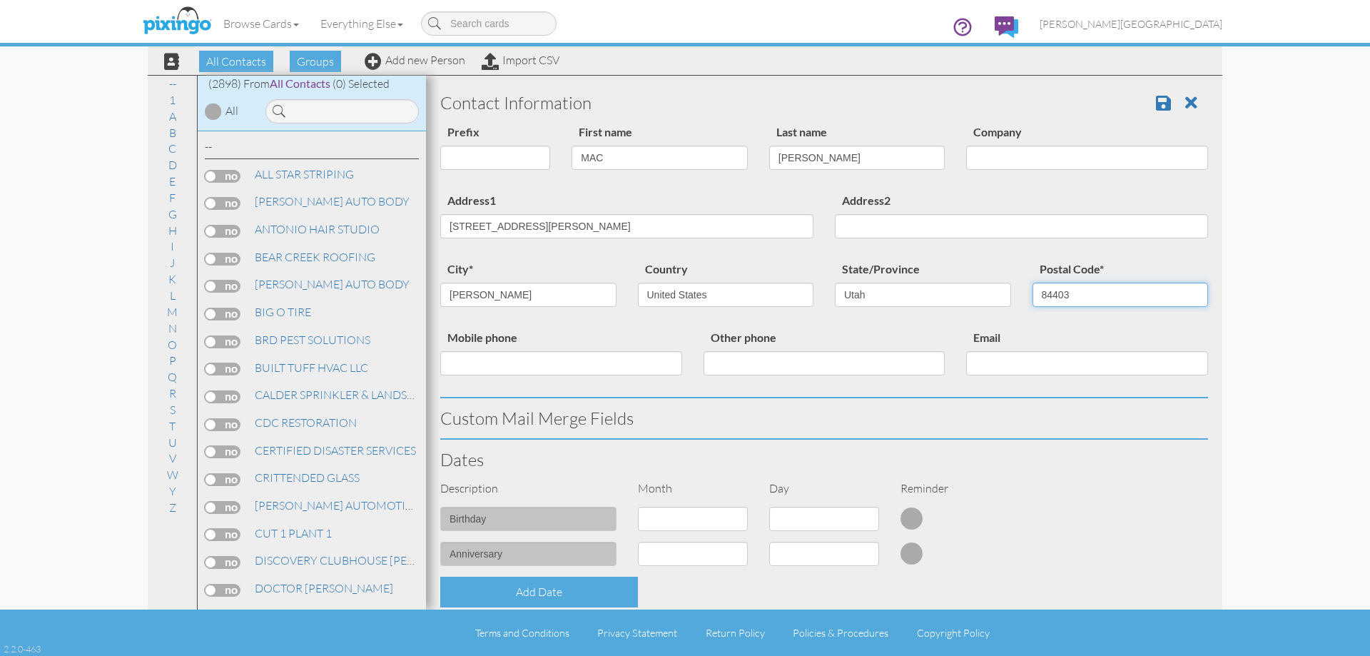
type input "84403"
click at [1143, 106] on h3 "Contact Information" at bounding box center [824, 102] width 768 height 19
click at [1156, 102] on span at bounding box center [1163, 102] width 15 height 17
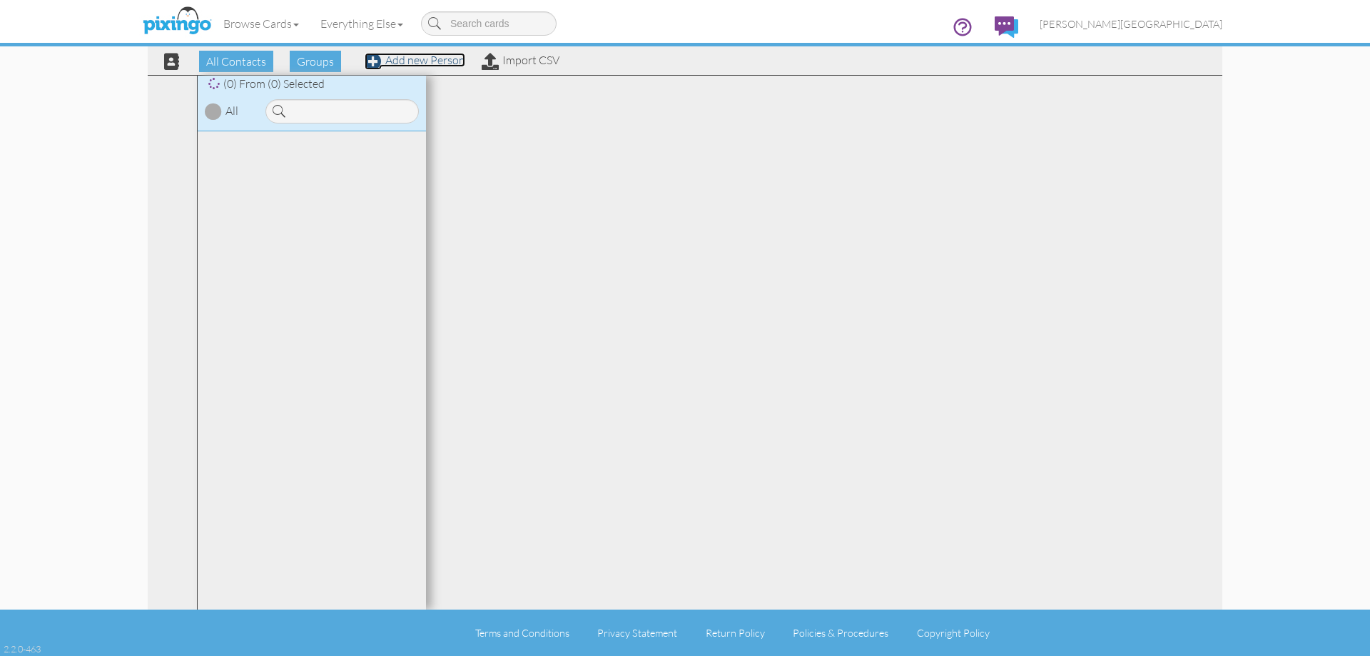
click at [424, 61] on link "Add new Person" at bounding box center [415, 60] width 101 height 14
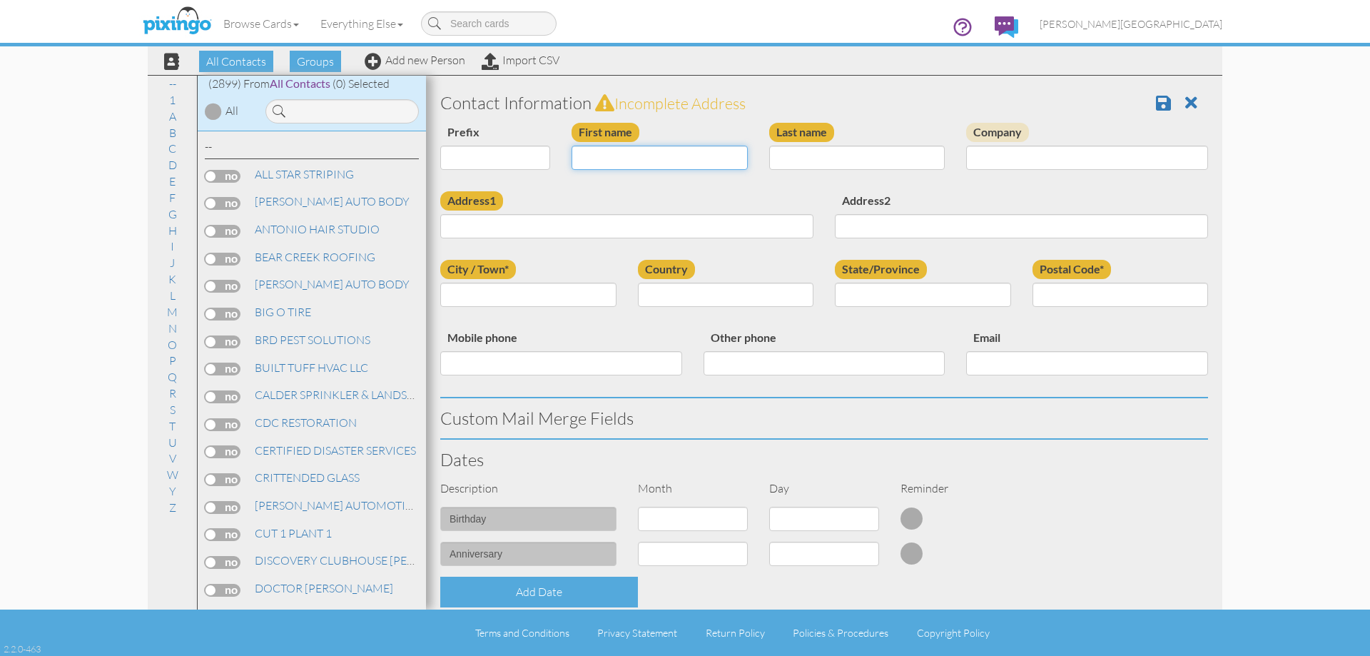
click at [640, 166] on input "First name" at bounding box center [660, 158] width 176 height 24
type input "[PERSON_NAME]"
type input "BELL"
type input "1680 E 1475 S"
type input "[PERSON_NAME]"
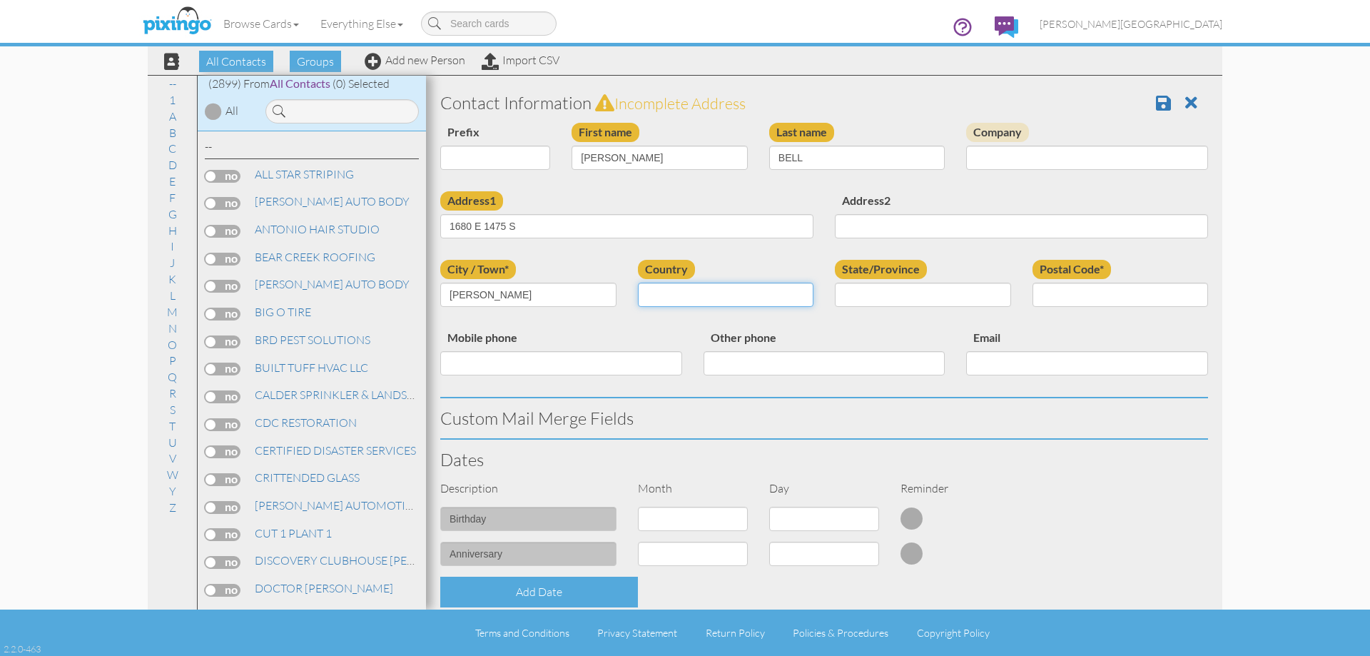
select select "object:8893"
select select "object:9192"
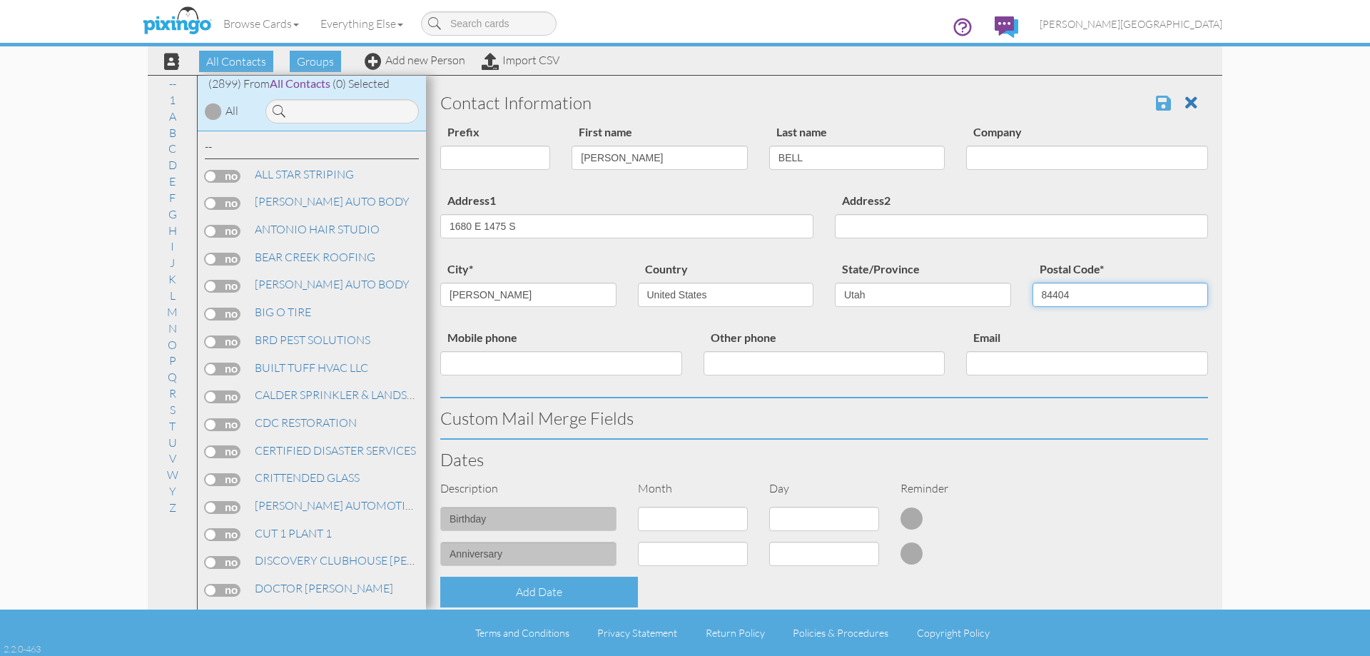
type input "84404"
click at [1156, 98] on span at bounding box center [1163, 102] width 15 height 17
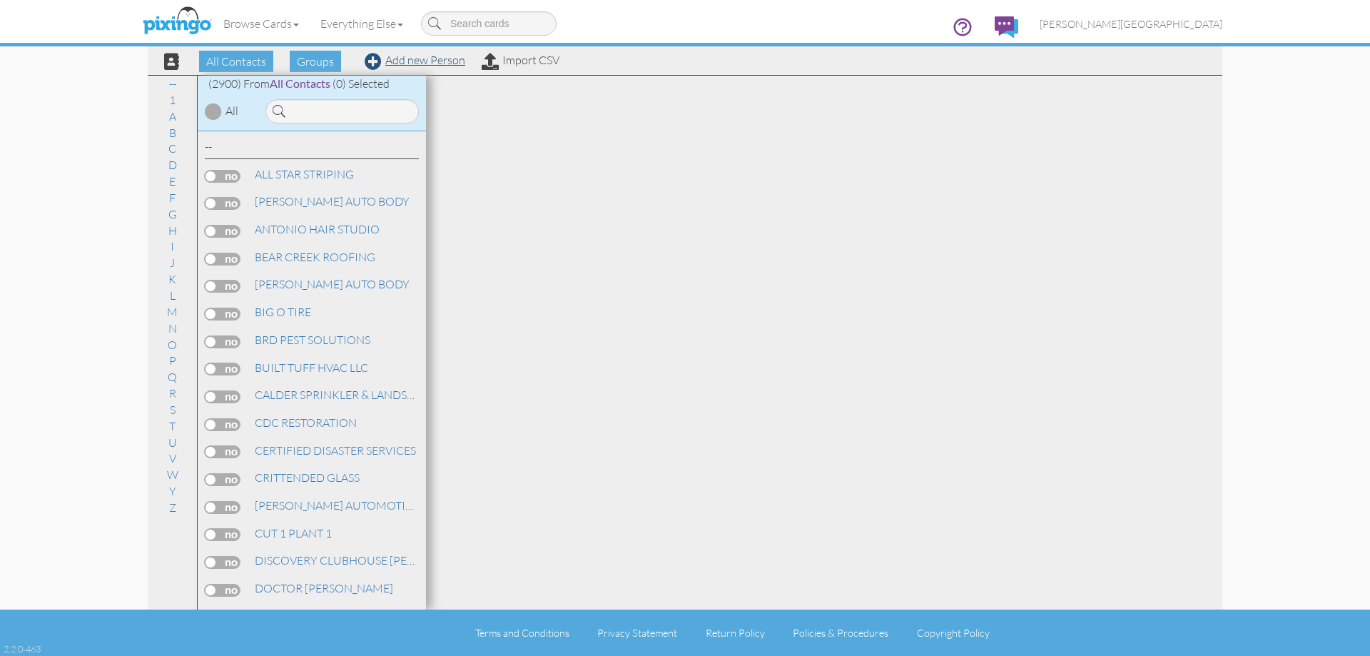
click at [431, 54] on div "Browse Cards Business Accounting Automotive Chiropractor Customer Dental Financ…" at bounding box center [685, 28] width 1075 height 56
click at [431, 64] on link "Add new Person" at bounding box center [415, 60] width 101 height 14
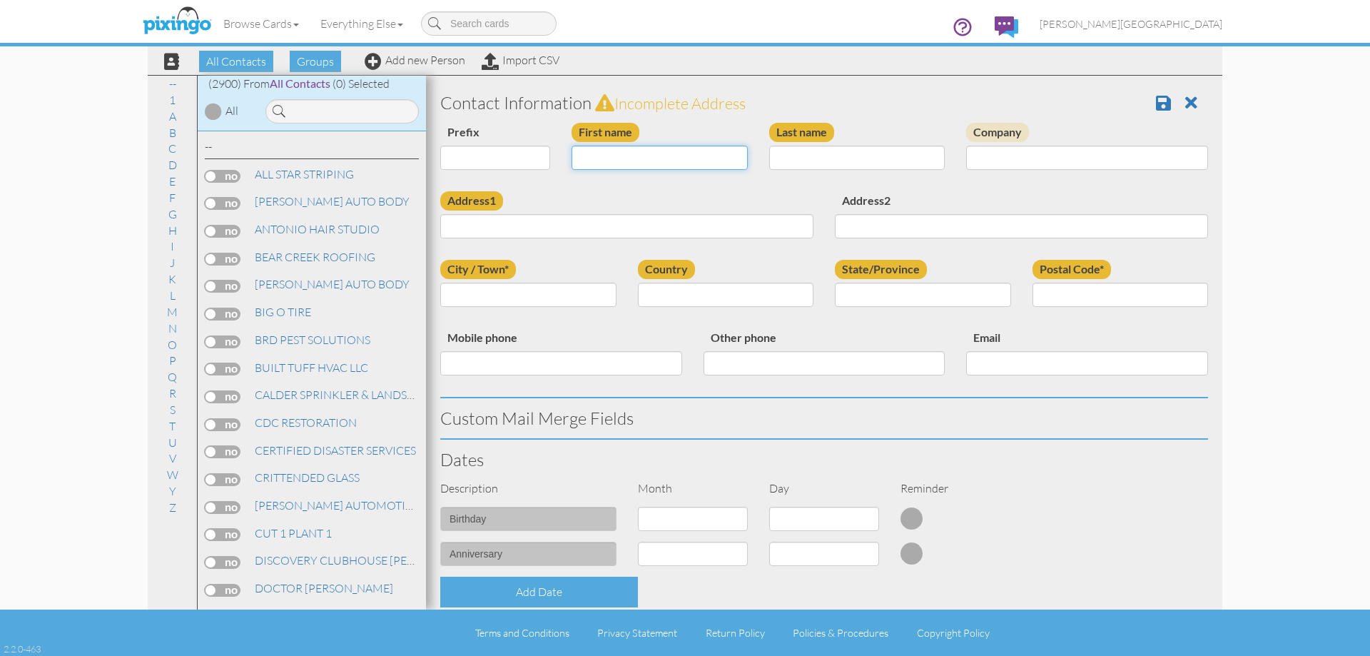
click at [647, 168] on input "First name" at bounding box center [660, 158] width 176 height 24
type input "[PERSON_NAME]"
type input "S"
type input "CRAWFORD"
click at [618, 224] on input "4070" at bounding box center [626, 226] width 373 height 24
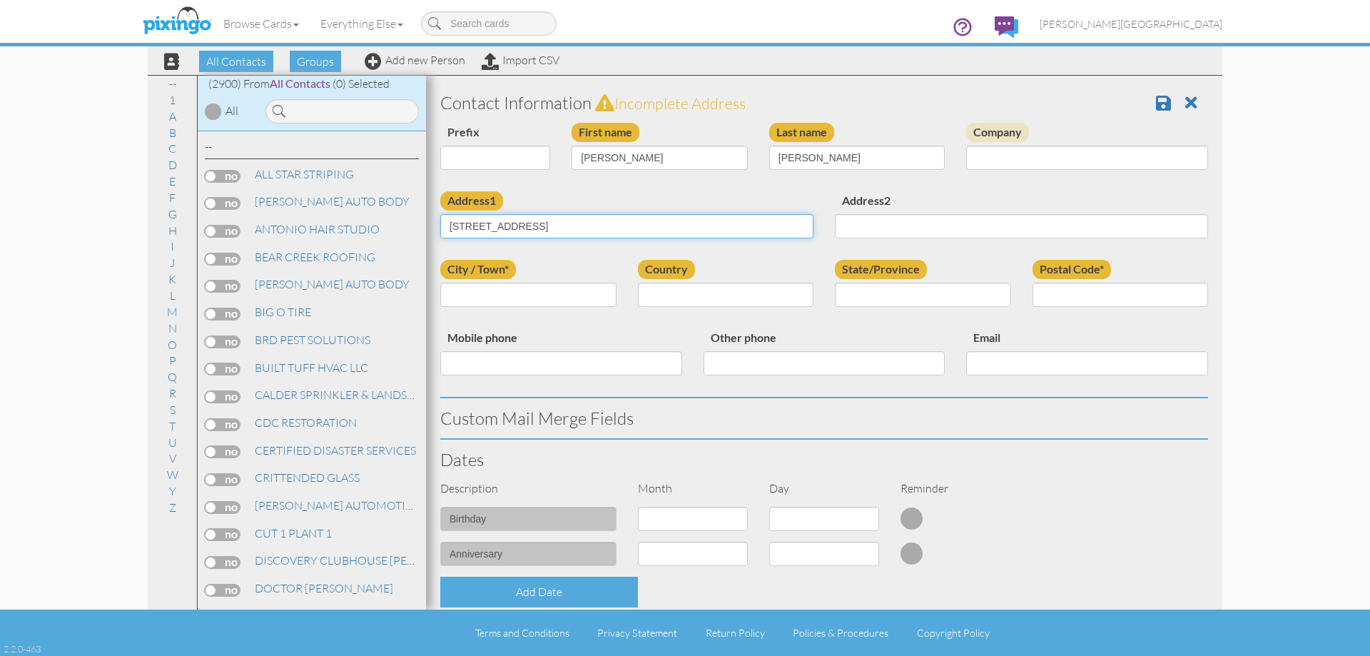
type input "4070 MONROE BLVD"
type input "[PERSON_NAME]"
select select "object:8896"
select select "object:9195"
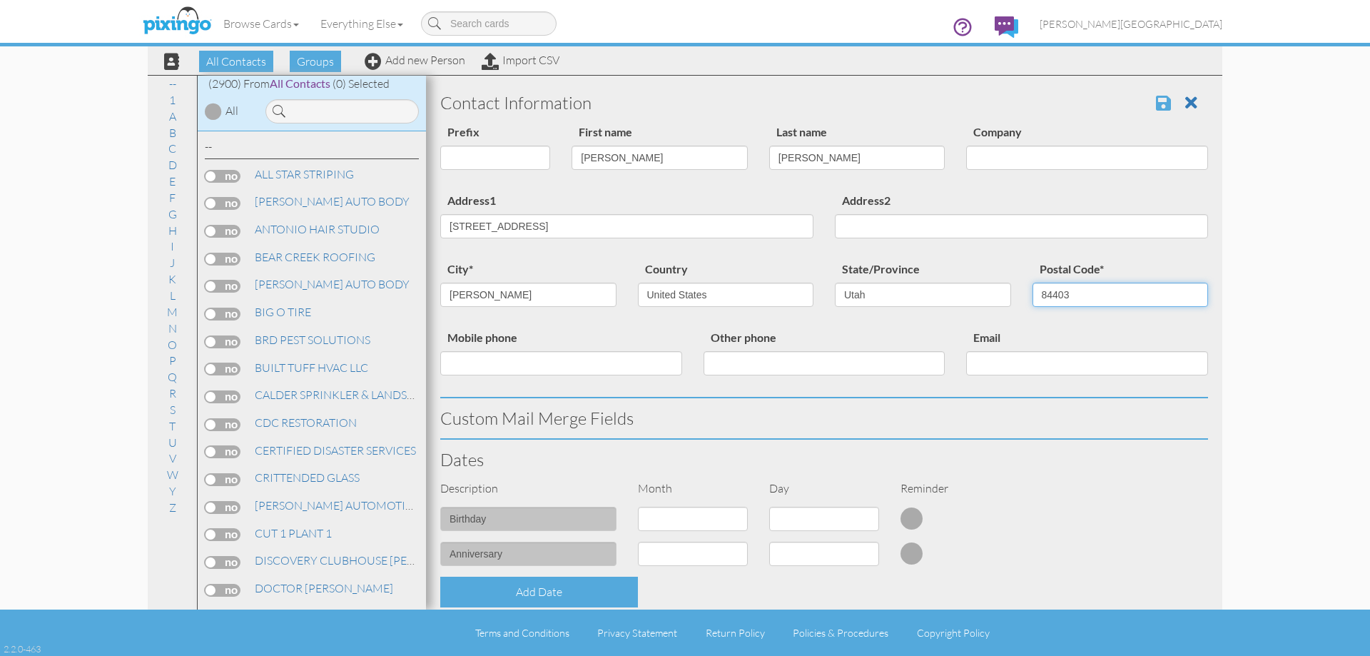
type input "84403"
click at [1156, 99] on span at bounding box center [1163, 102] width 15 height 17
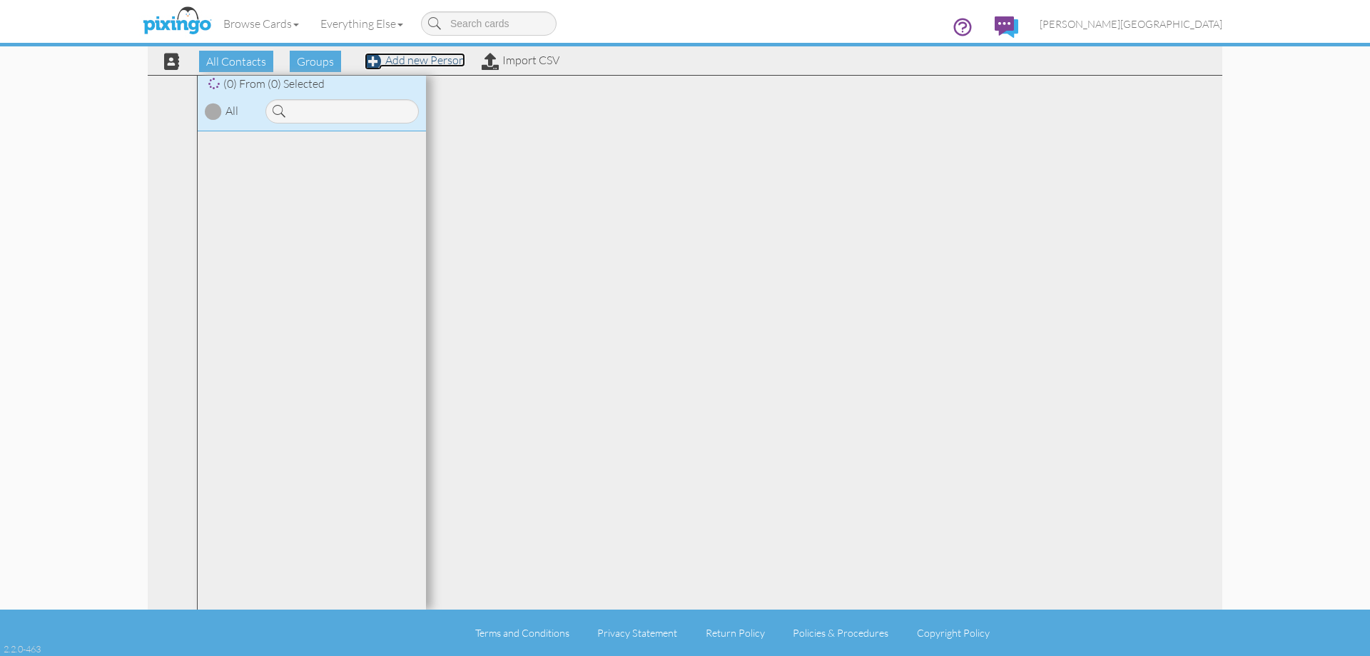
click at [418, 58] on link "Add new Person" at bounding box center [415, 60] width 101 height 14
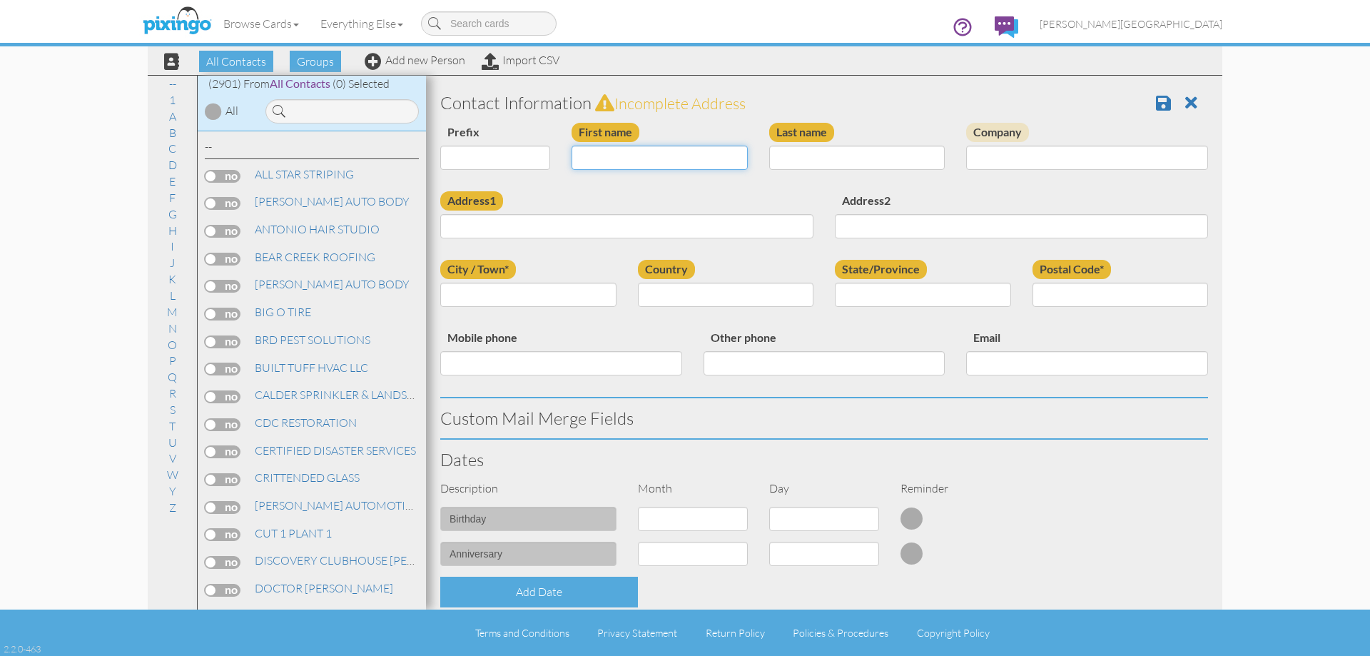
click at [648, 160] on input "First name" at bounding box center [660, 158] width 176 height 24
type input "[PERSON_NAME]"
click at [811, 165] on input "Last name" at bounding box center [857, 158] width 176 height 24
type input "[PERSON_NAME]"
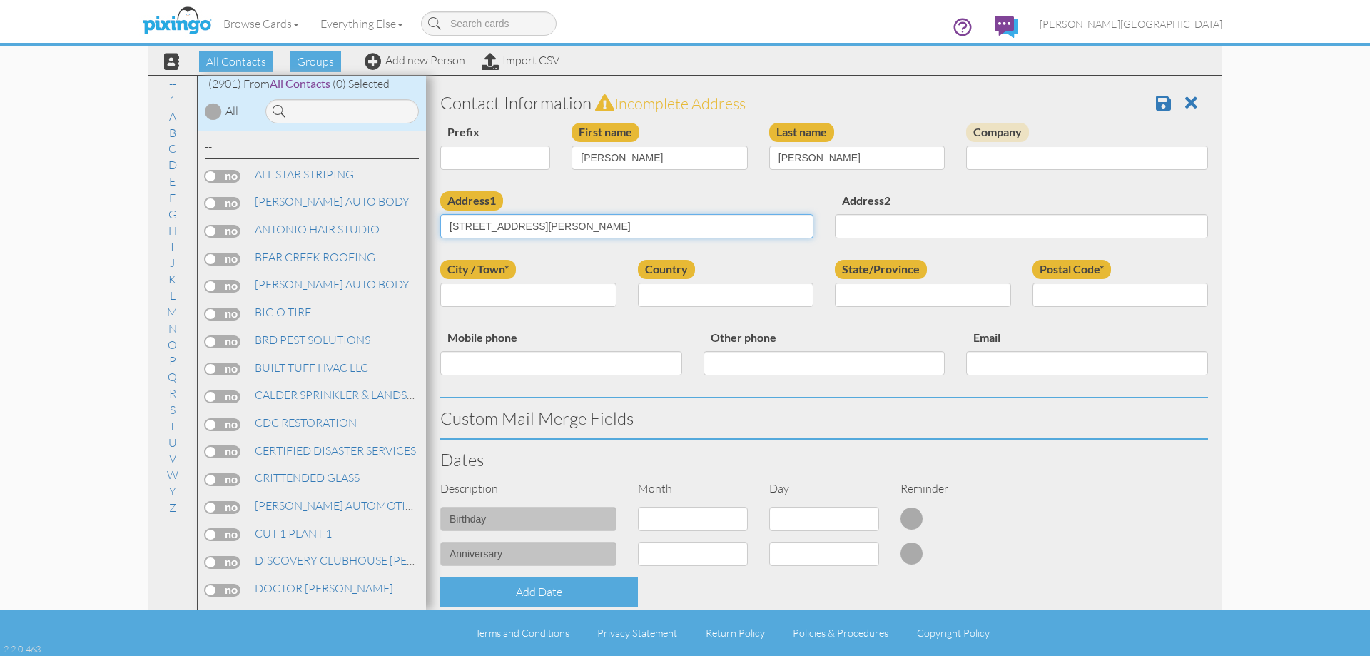
type input "[STREET_ADDRESS][PERSON_NAME]"
type input "OGDEN"
select select "object:8899"
select select "object:9198"
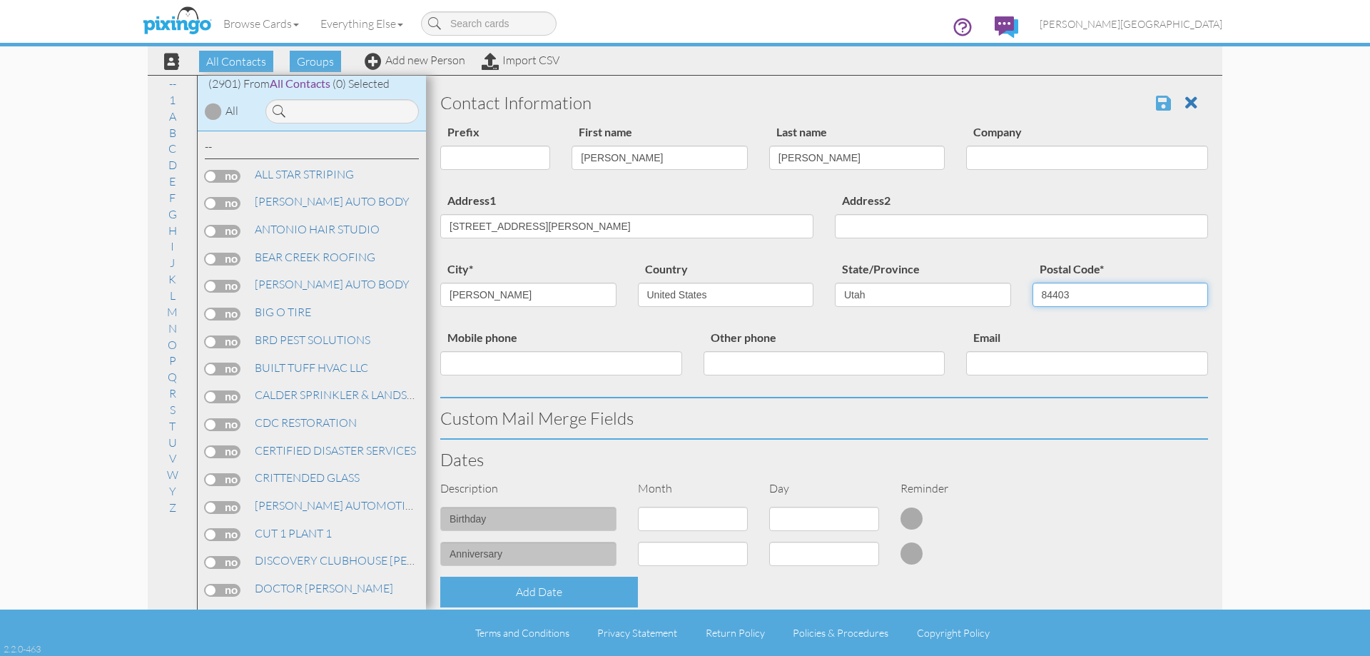
type input "84403"
click at [1161, 108] on span at bounding box center [1163, 102] width 15 height 17
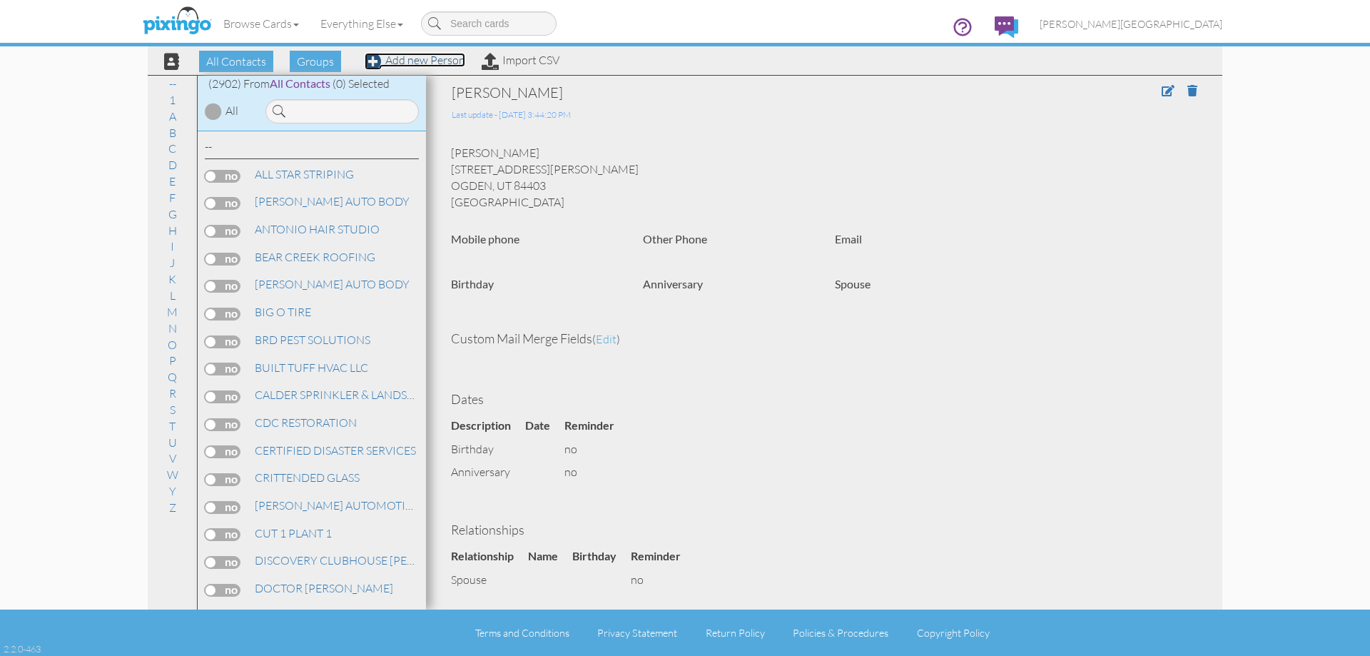
drag, startPoint x: 439, startPoint y: 64, endPoint x: 588, endPoint y: 153, distance: 173.8
click at [439, 64] on link "Add new Person" at bounding box center [415, 60] width 101 height 14
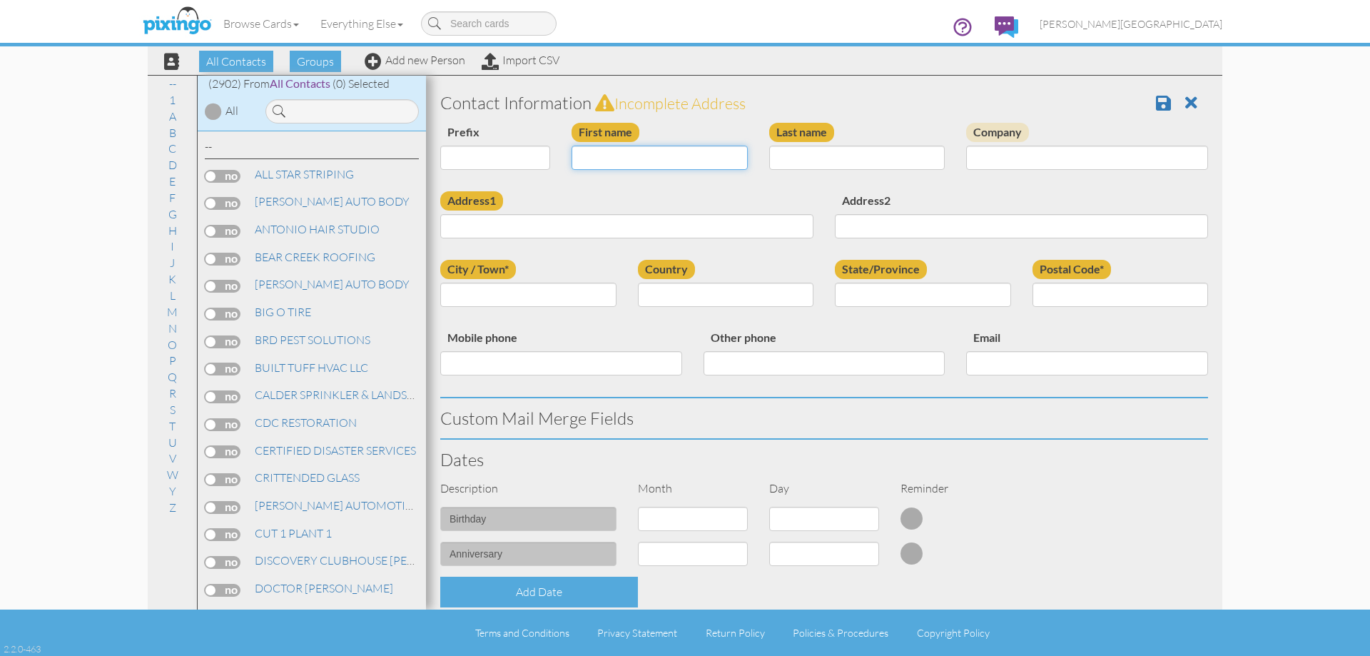
click at [597, 162] on input "First name" at bounding box center [660, 158] width 176 height 24
type input "[PERSON_NAME]"
type input "COTTLE"
type input "254 W 2275 N"
type input "HARRISVILLE"
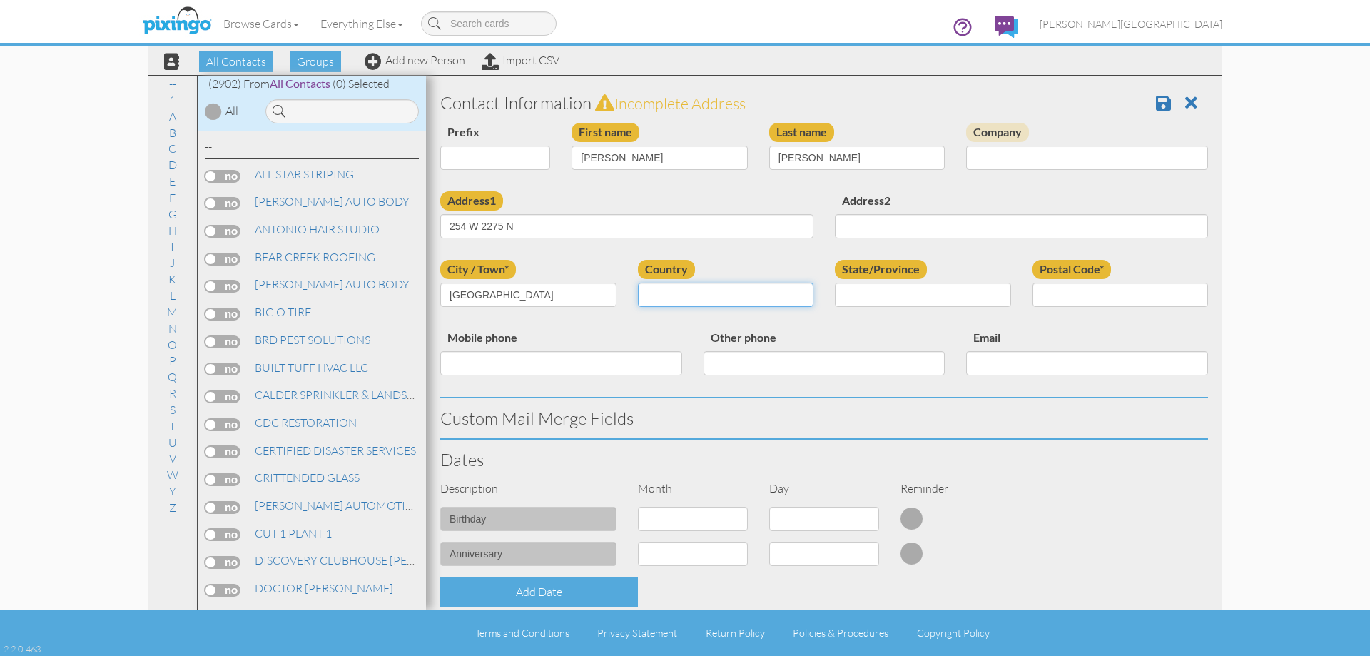
select select "object:8915"
select select "object:9214"
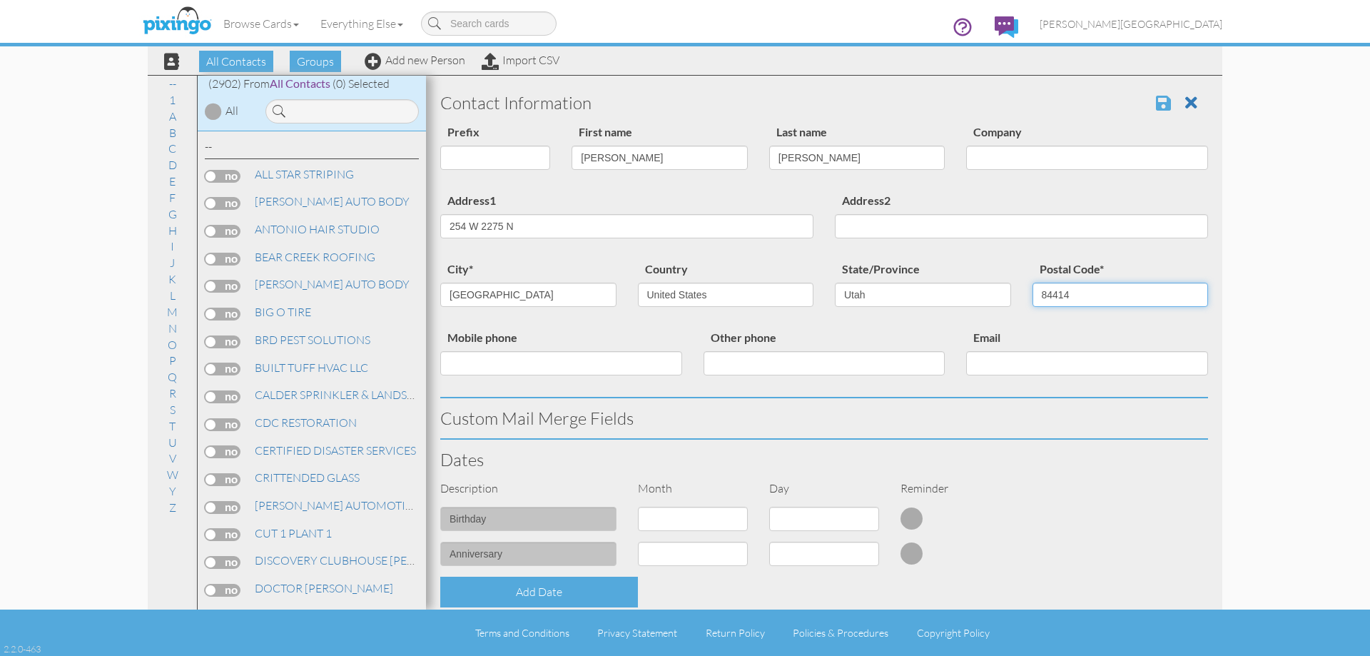
type input "84414"
click at [1156, 99] on span at bounding box center [1163, 102] width 15 height 17
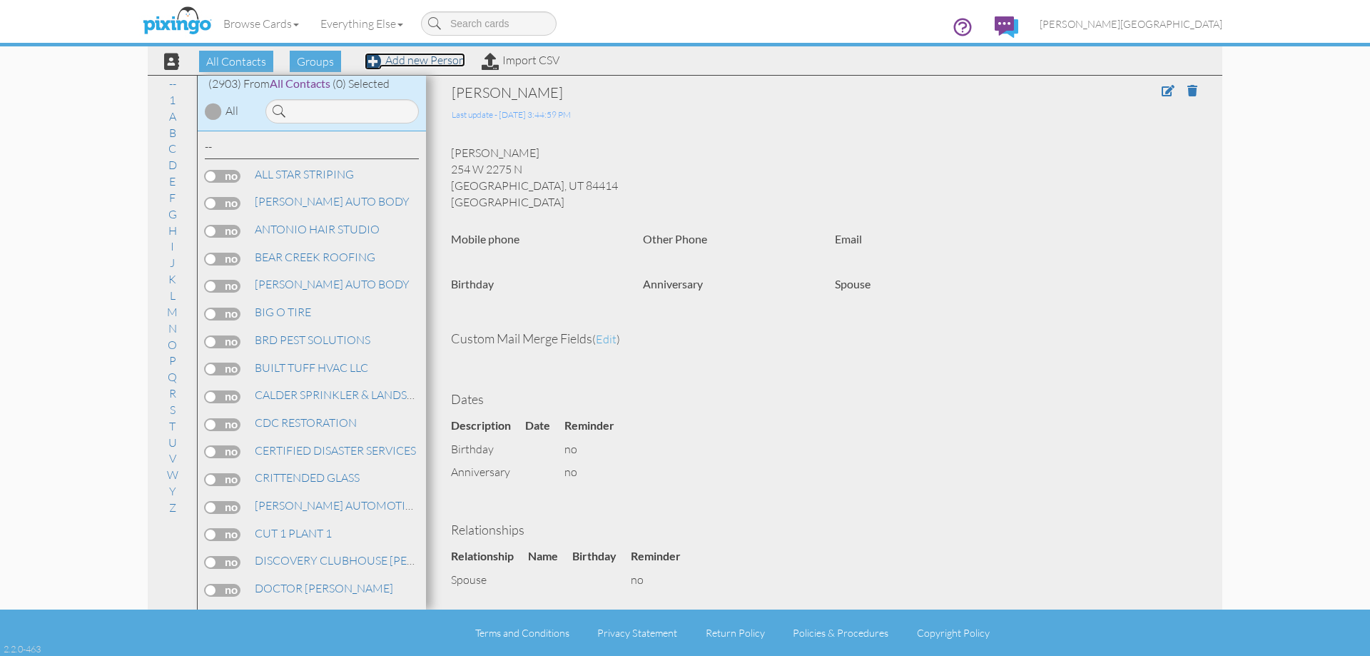
click at [410, 59] on link "Add new Person" at bounding box center [415, 60] width 101 height 14
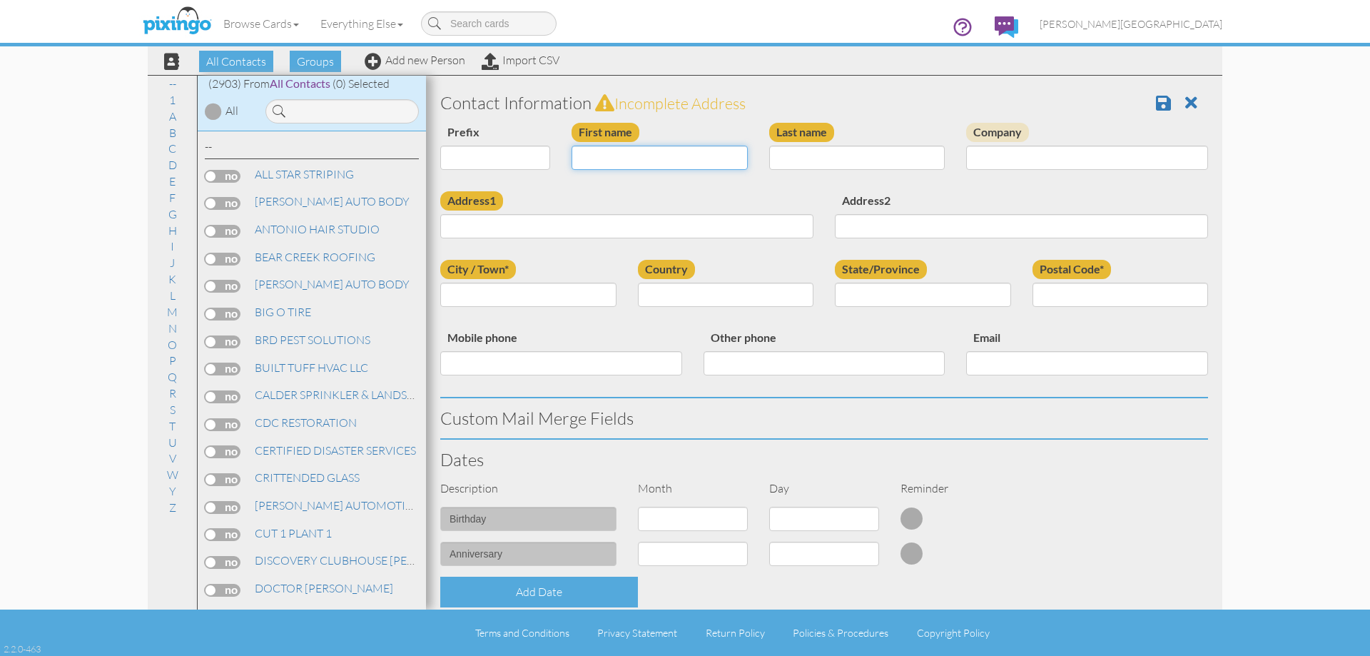
click at [612, 166] on input "First name" at bounding box center [660, 158] width 176 height 24
click at [617, 156] on input "First name" at bounding box center [660, 158] width 176 height 24
type input "[PERSON_NAME]"
type input "HUMPHRIES"
type input "2285 N 160 E"
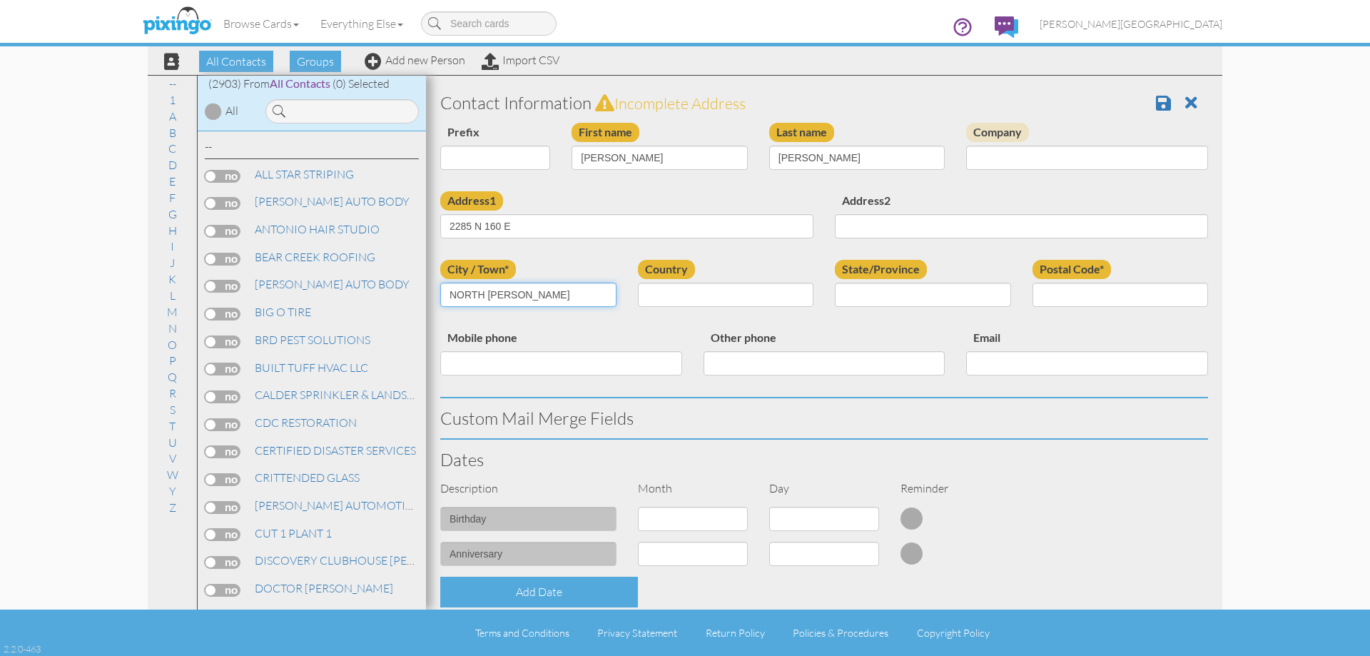
type input "NORTH OGDEN"
select select "object:8918"
select select "object:9217"
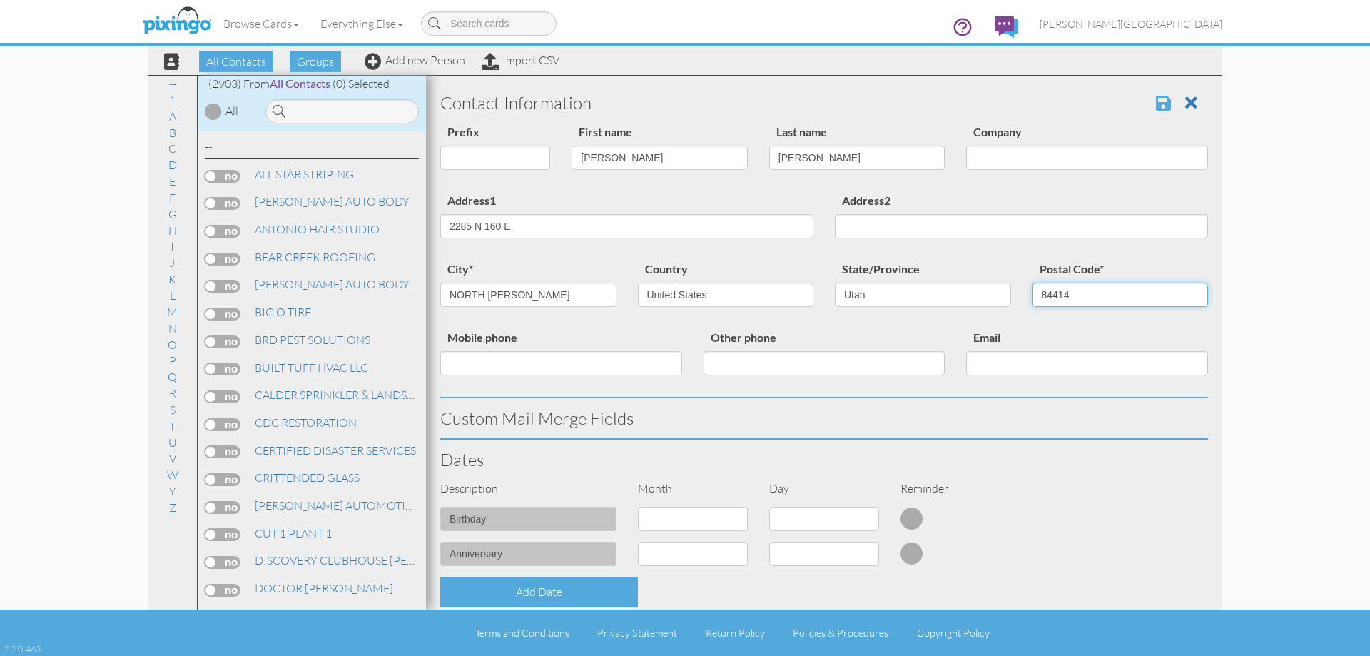
type input "84414"
click at [1156, 106] on span at bounding box center [1163, 102] width 15 height 17
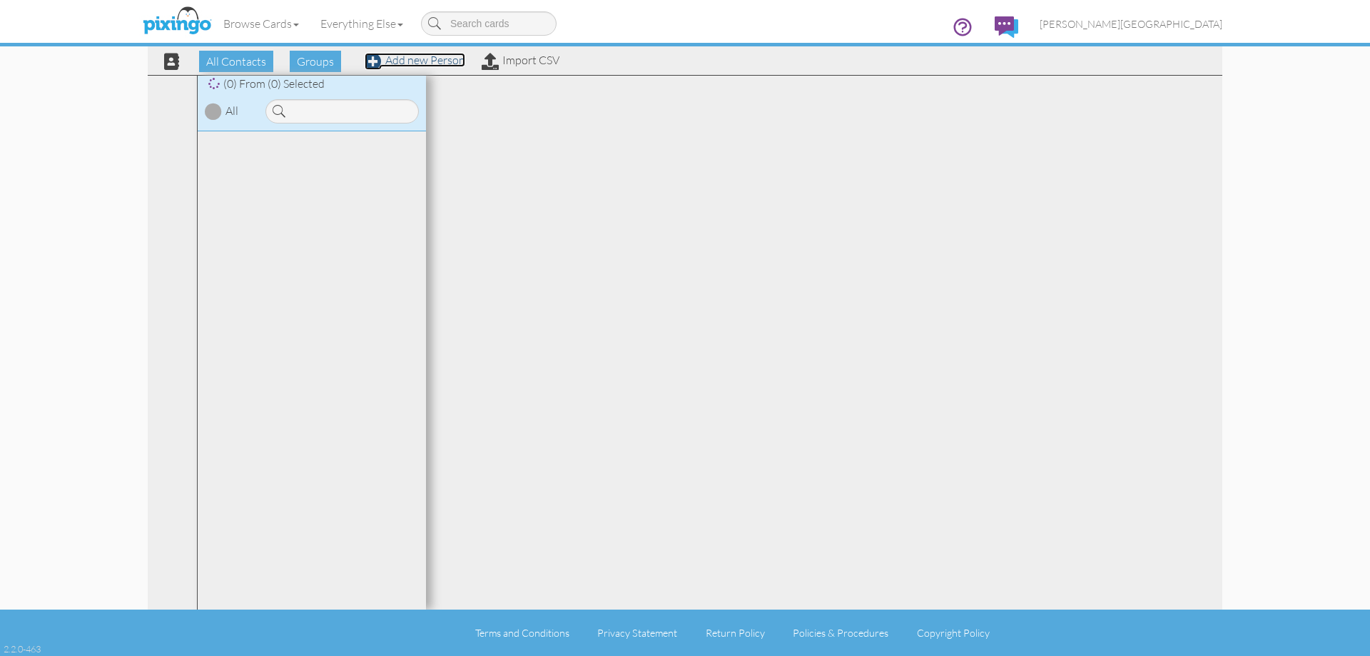
click at [409, 63] on link "Add new Person" at bounding box center [415, 60] width 101 height 14
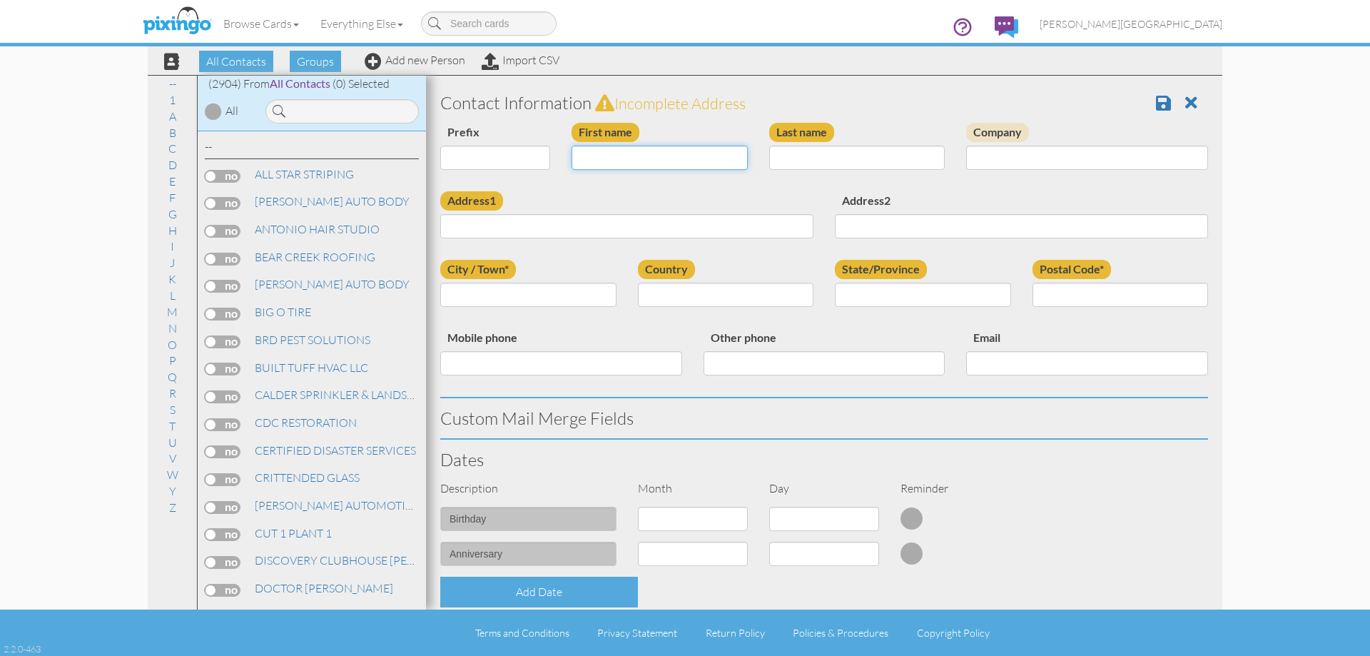
click at [588, 158] on input "First name" at bounding box center [660, 158] width 176 height 24
type input "[DEMOGRAPHIC_DATA]"
click at [807, 160] on input "POURTE" at bounding box center [857, 158] width 176 height 24
type input "[PERSON_NAME]"
click at [648, 228] on input "Address1" at bounding box center [626, 226] width 373 height 24
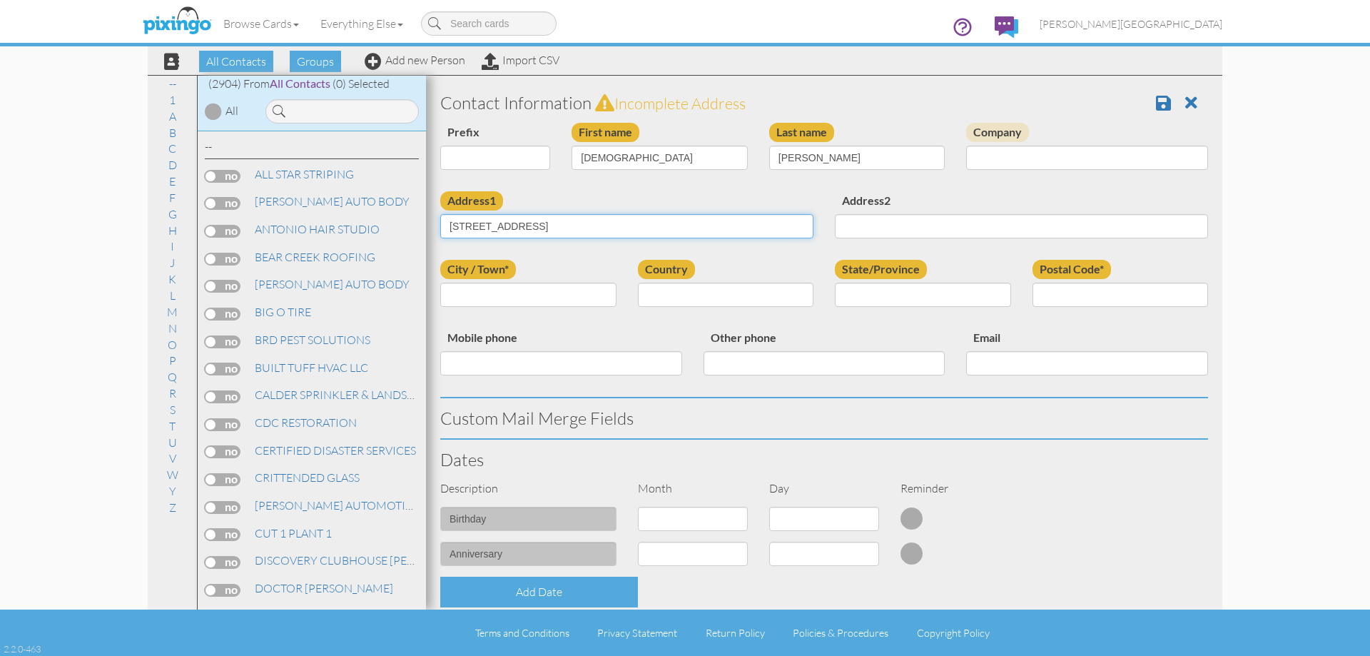
type input "[STREET_ADDRESS]"
type input "APT# B"
type input "[PERSON_NAME]"
select select "object:8908"
select select "object:9207"
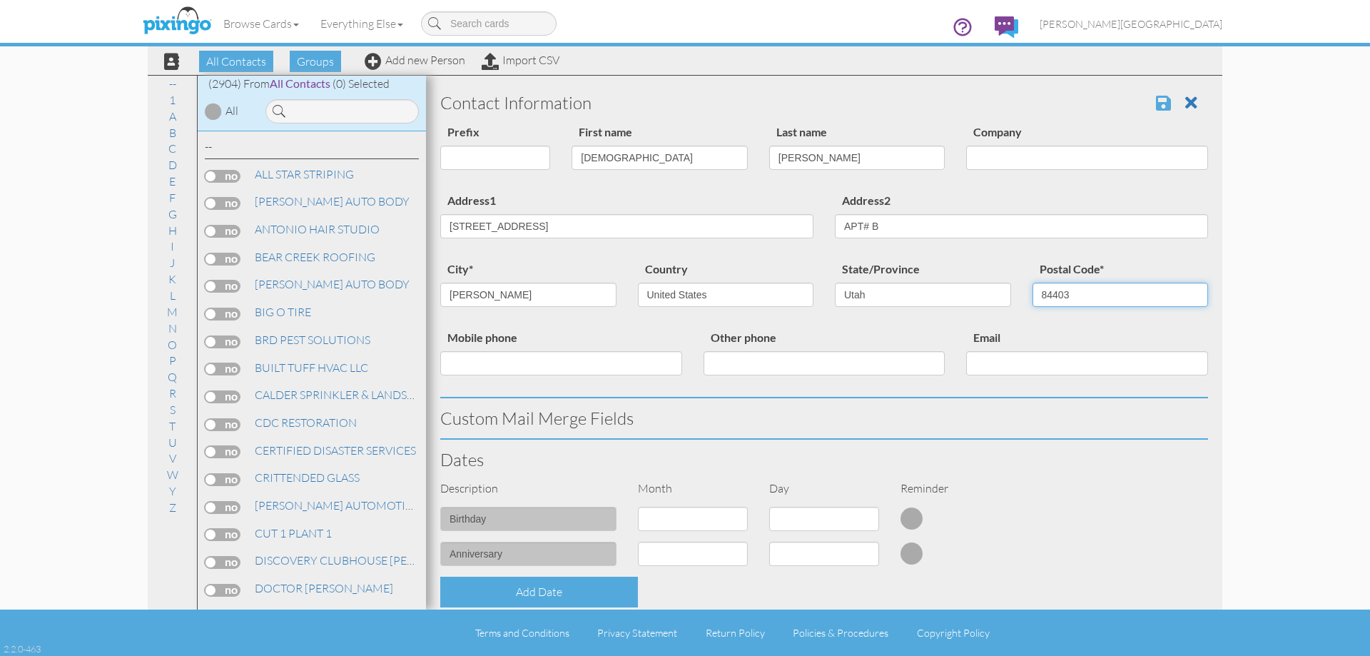
type input "84403"
click at [1158, 104] on span at bounding box center [1163, 102] width 15 height 17
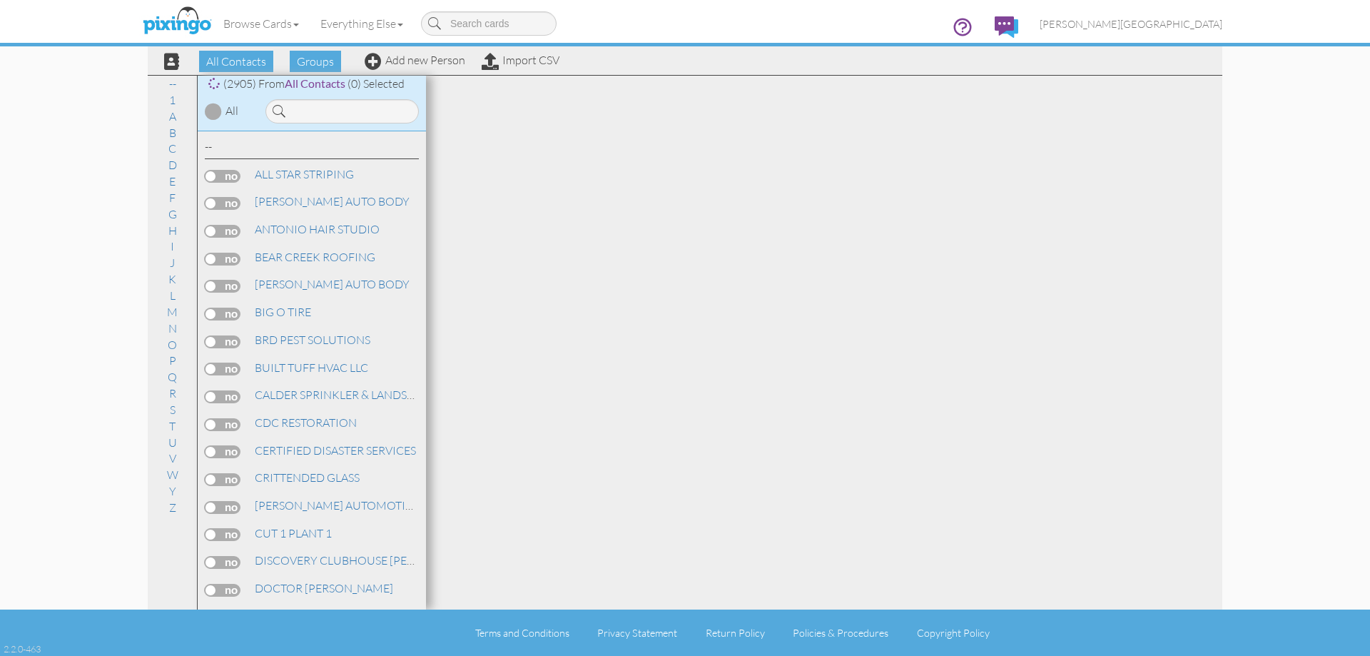
click at [438, 67] on div "All Contacts Groups Add new Person Import CSV" at bounding box center [356, 61] width 413 height 25
click at [423, 61] on link "Add new Person" at bounding box center [415, 60] width 101 height 14
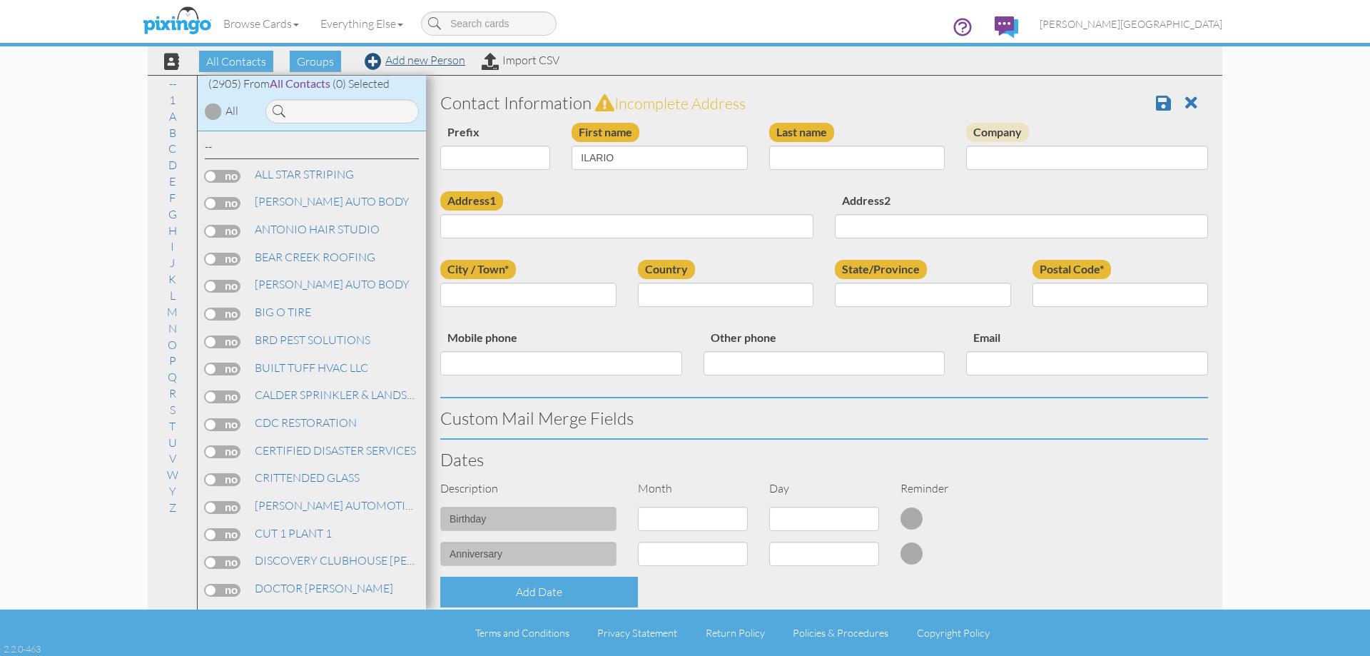
type input "ILARIO"
click at [801, 162] on input "Last name" at bounding box center [857, 158] width 176 height 24
type input "RODRIGUEZ"
click at [717, 231] on input "Address1" at bounding box center [626, 226] width 373 height 24
type input "2081 JACKSON AVE"
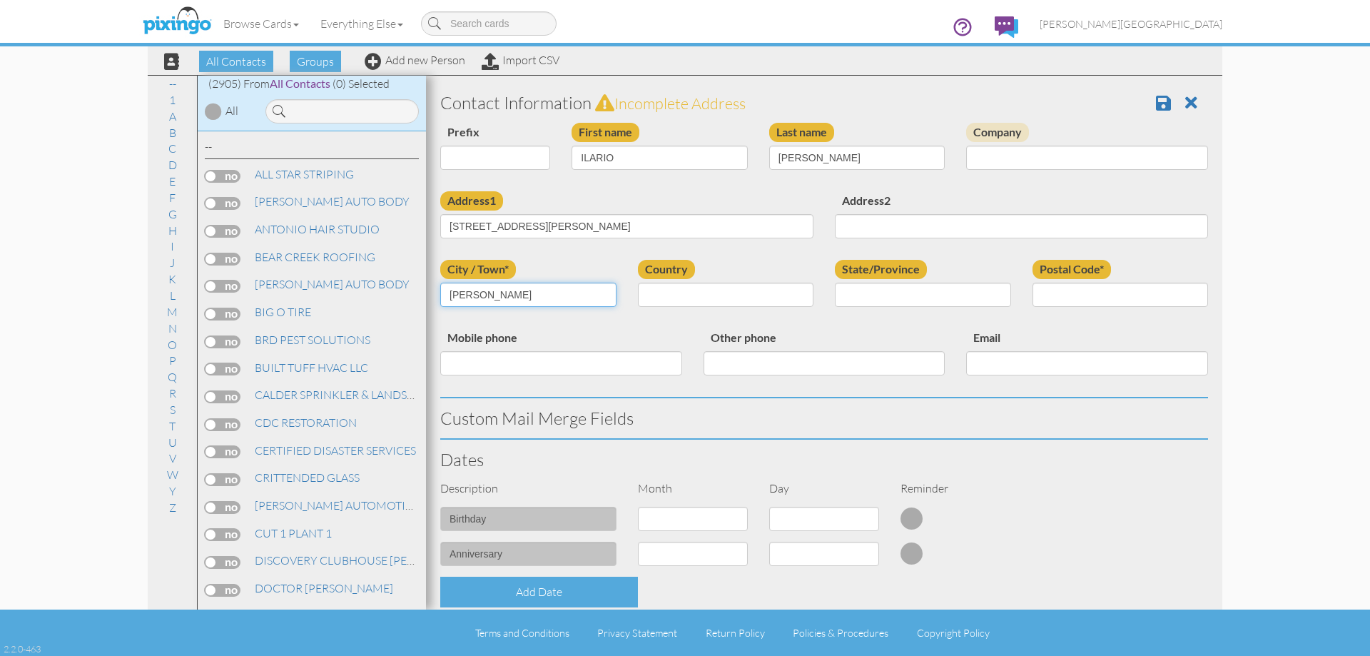
type input "OGDEN"
select select "object:8911"
select select "object:9210"
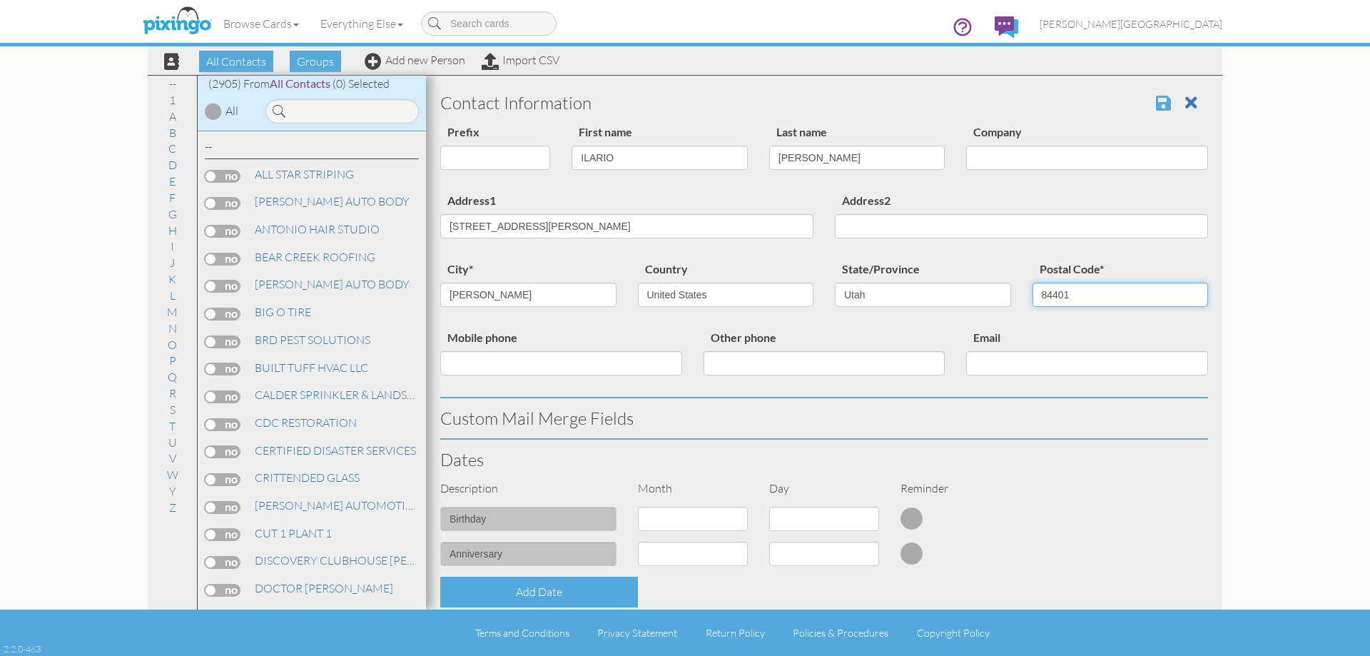
type input "84401"
click at [1156, 101] on span at bounding box center [1163, 102] width 15 height 17
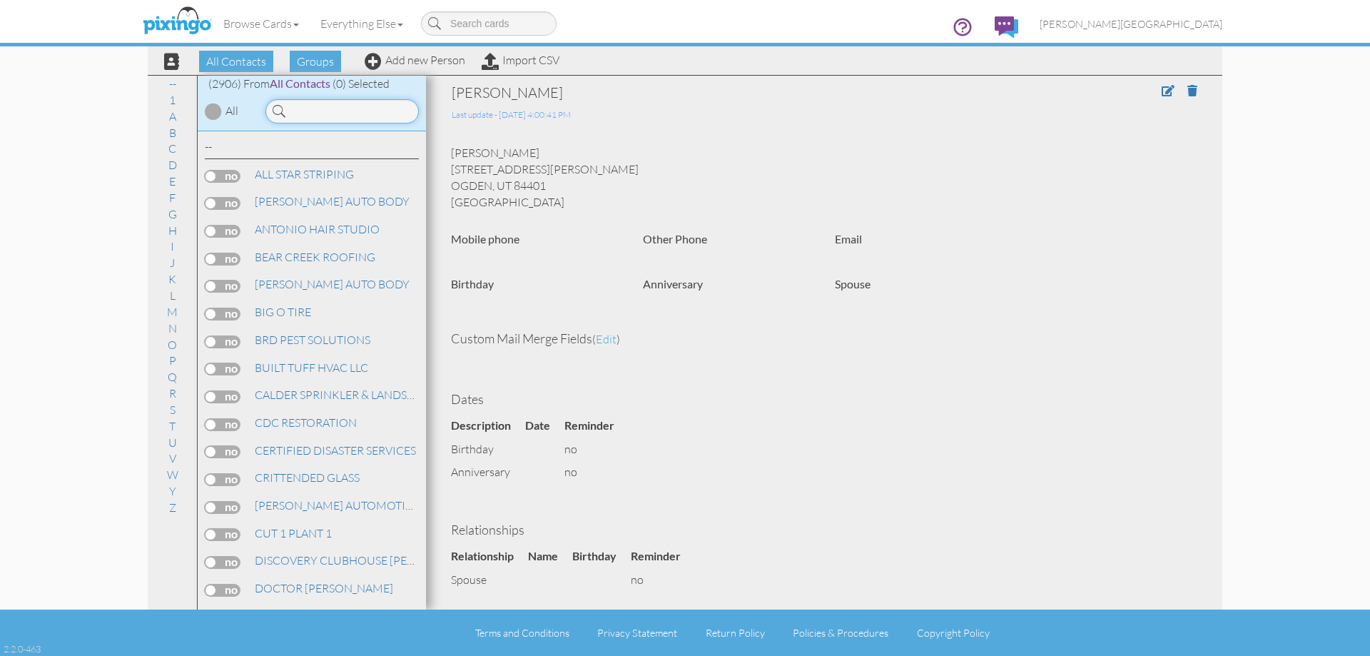
click at [329, 116] on input at bounding box center [342, 111] width 153 height 24
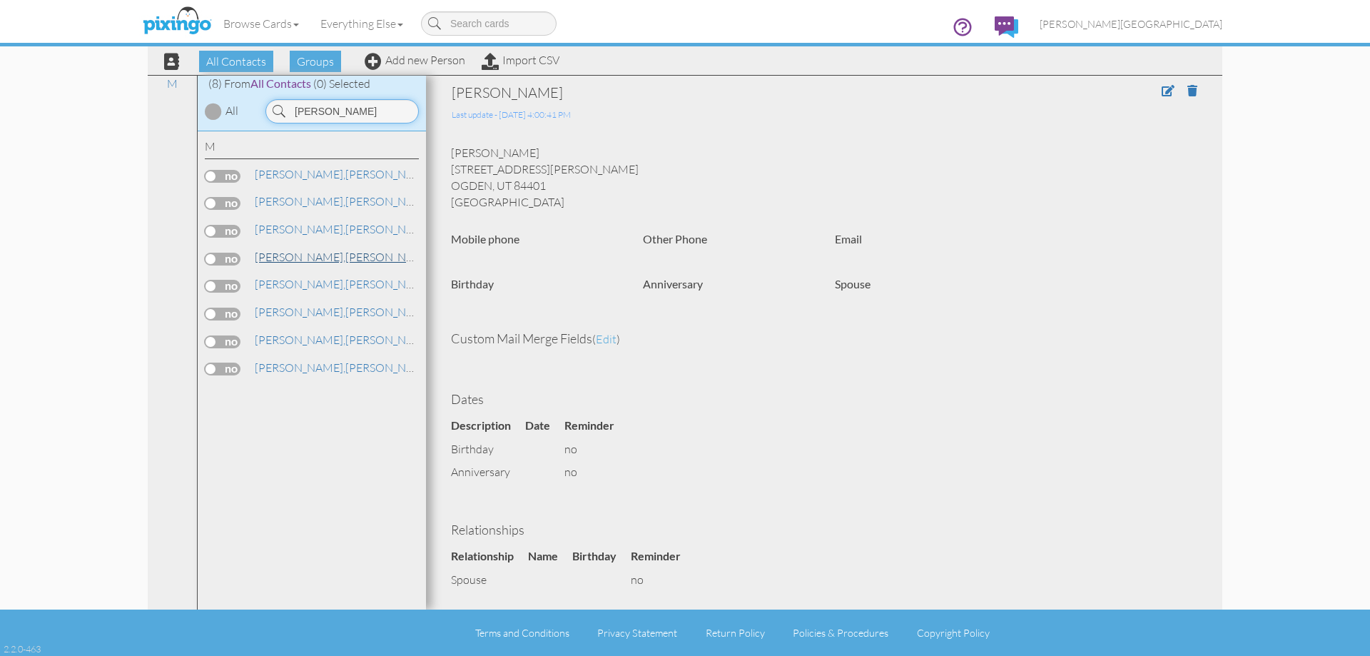
type input "[PERSON_NAME]"
click at [329, 257] on link "[PERSON_NAME]" at bounding box center [344, 256] width 182 height 17
click at [1157, 103] on div at bounding box center [1131, 103] width 153 height 40
click at [1162, 91] on span at bounding box center [1168, 90] width 13 height 11
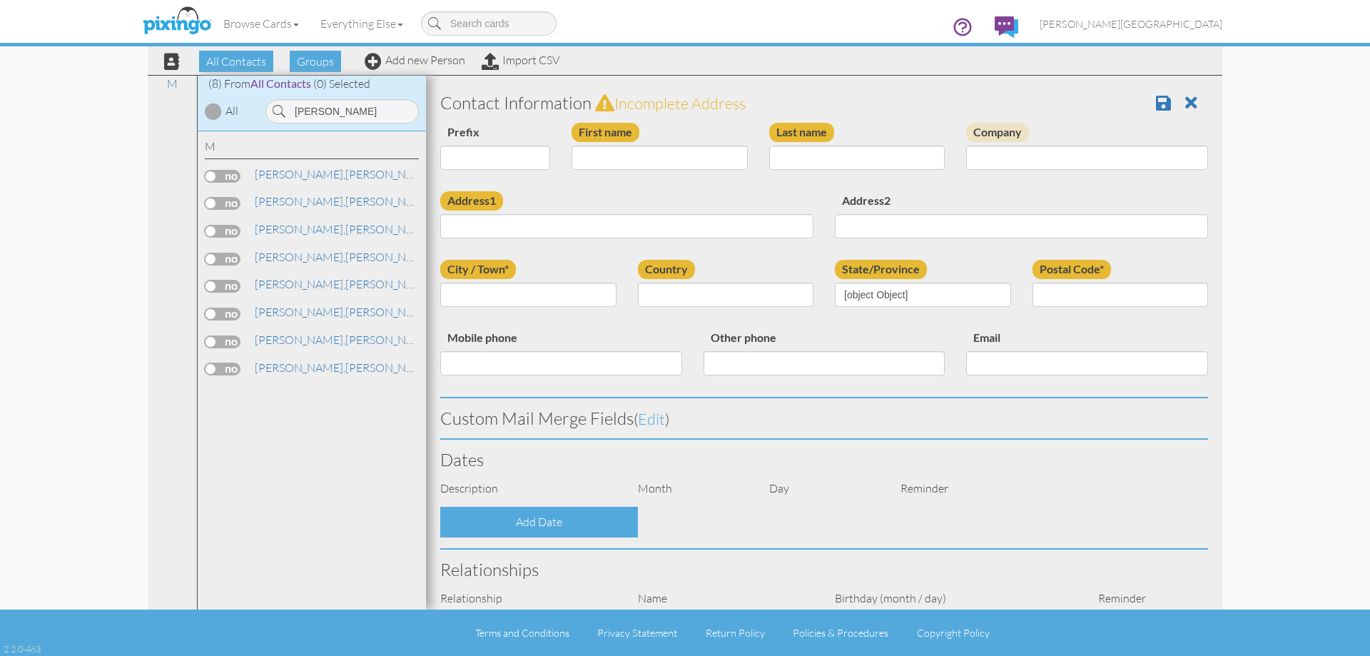
type input "[PERSON_NAME]"
type input "[STREET_ADDRESS][PERSON_NAME]"
type input "[PERSON_NAME]"
type input "84403"
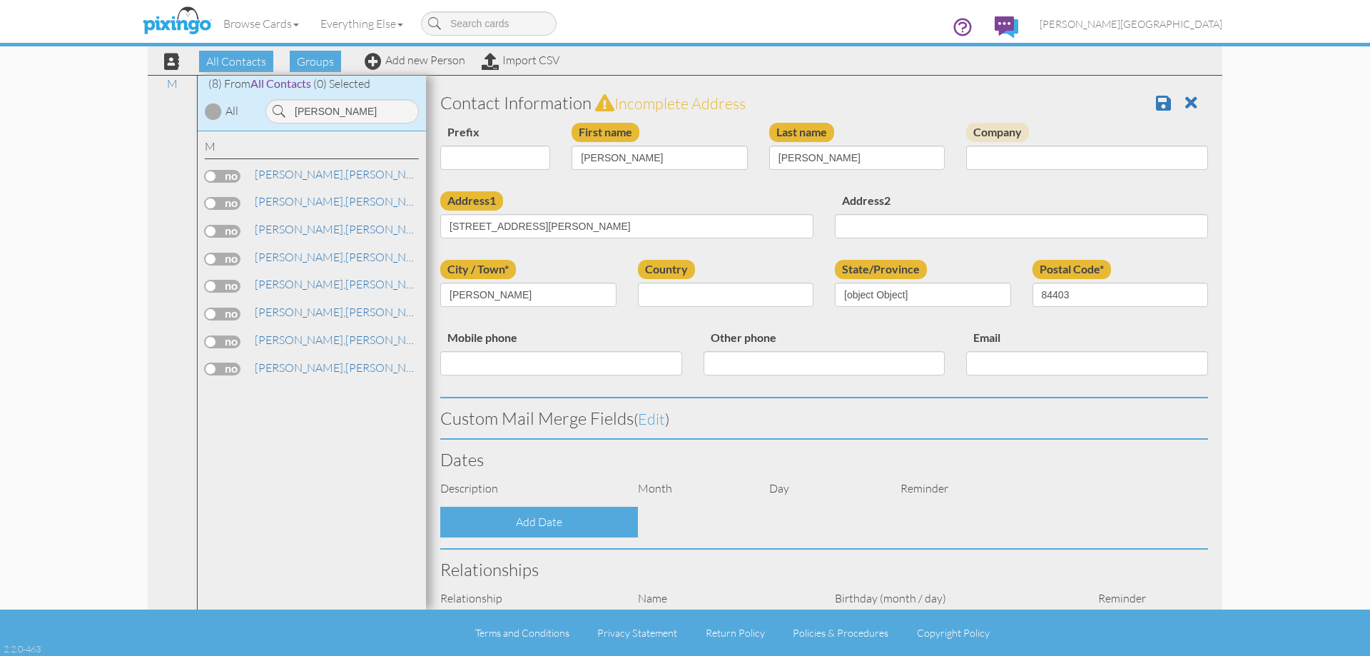
select select "object:8928"
select select "object:9173"
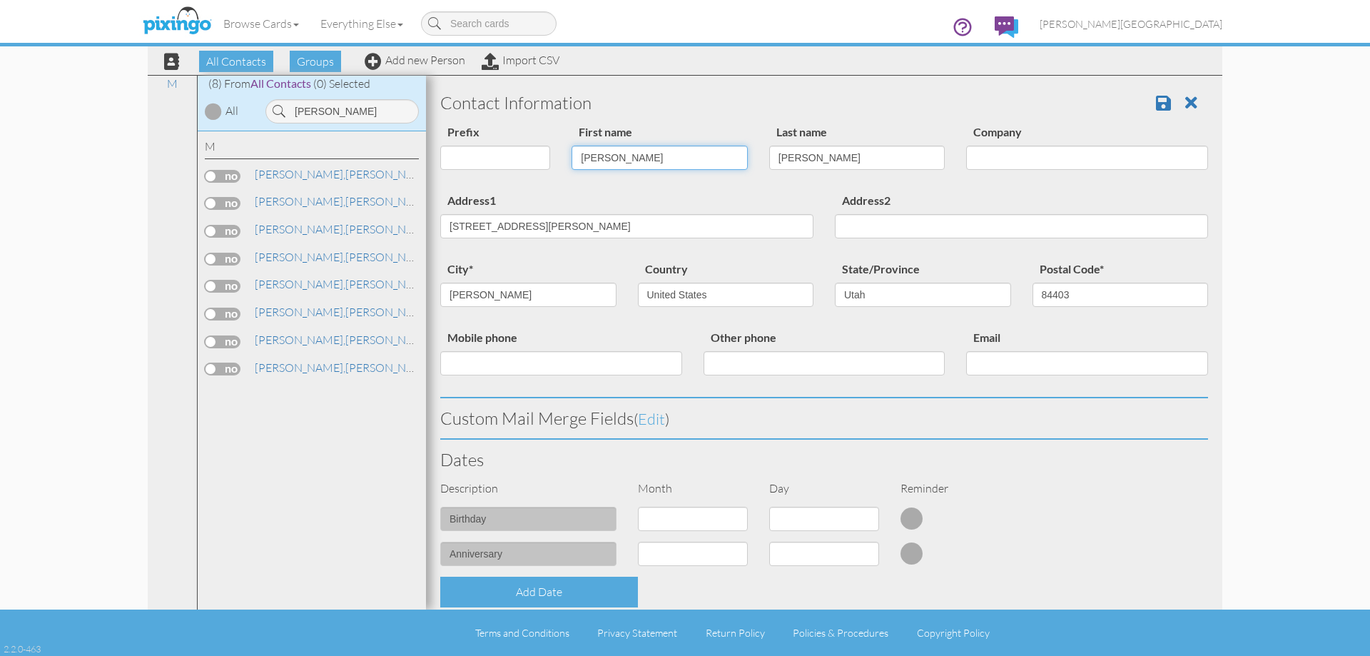
click at [607, 156] on input "[PERSON_NAME]" at bounding box center [660, 158] width 176 height 24
type input "[PERSON_NAME]"
click at [1165, 91] on div "Contact Information" at bounding box center [824, 103] width 789 height 40
click at [1156, 99] on span at bounding box center [1163, 102] width 15 height 17
